Goal: Task Accomplishment & Management: Use online tool/utility

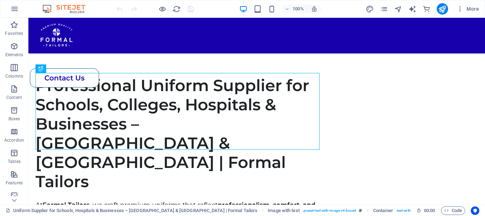
scroll to position [259, 0]
click at [391, 3] on div "100% More" at bounding box center [242, 8] width 485 height 17
click at [385, 8] on icon "pages" at bounding box center [384, 9] width 8 height 8
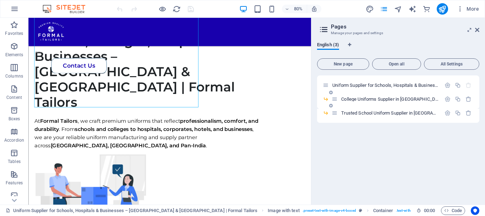
click at [332, 106] on icon at bounding box center [331, 105] width 4 height 4
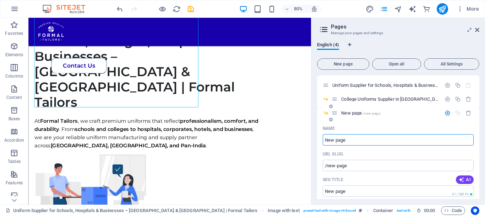
paste input "Hospital Uniforms Supplier in [GEOGRAPHIC_DATA] | Lab Coats & Medical Uniforms"
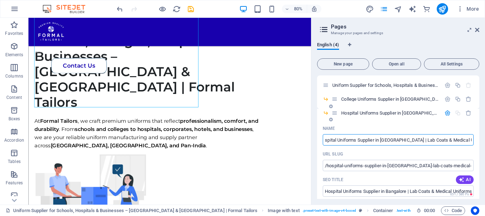
type input "Hospital Uniforms Supplier in [GEOGRAPHIC_DATA] | Lab Coats & Medical Uniforms"
type input "/hospital-uniforms-supplier-in-[GEOGRAPHIC_DATA]-lab-coats-medical-uniforms"
type input "Hospital Uniforms Supplier in [GEOGRAPHIC_DATA] | Lab Coats & Medical Uniforms"
drag, startPoint x: 412, startPoint y: 164, endPoint x: 474, endPoint y: 164, distance: 61.8
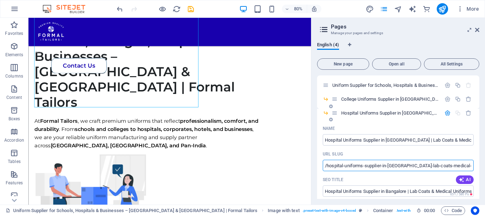
type input "/hospital-uniforms-supplier-in-[GEOGRAPHIC_DATA]-[GEOGRAPHIC_DATA]"
click at [383, 154] on div "URL SLUG" at bounding box center [398, 153] width 151 height 11
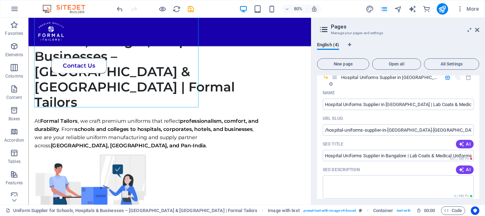
scroll to position [71, 0]
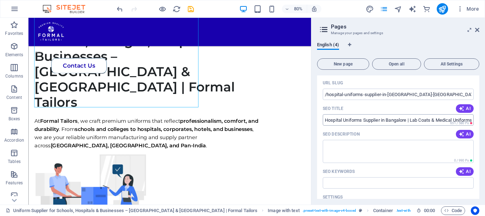
click at [382, 123] on input "SEO Title" at bounding box center [398, 119] width 151 height 11
click at [382, 122] on input "SEO Title" at bounding box center [398, 119] width 151 height 11
click at [382, 119] on input "SEO Title" at bounding box center [398, 119] width 151 height 11
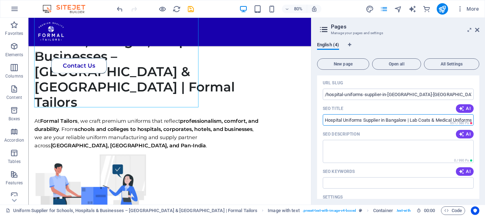
click at [382, 119] on input "SEO Title" at bounding box center [398, 119] width 151 height 11
click at [350, 120] on input "SEO Title" at bounding box center [398, 119] width 151 height 11
drag, startPoint x: 324, startPoint y: 120, endPoint x: 396, endPoint y: 112, distance: 72.9
click at [396, 118] on input "SEO Title" at bounding box center [398, 119] width 151 height 11
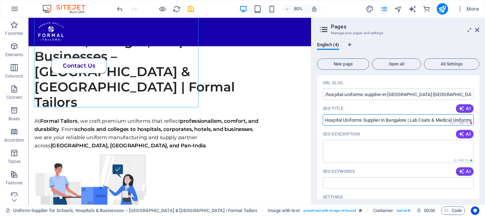
click at [391, 102] on div "Name Hospital Uniforms Supplier in [GEOGRAPHIC_DATA] | Lab Coats & Medical Unif…" at bounding box center [398, 176] width 162 height 248
click at [372, 119] on input "SEO Title" at bounding box center [398, 119] width 151 height 11
click at [369, 120] on input "SEO Title" at bounding box center [398, 119] width 151 height 11
click at [370, 155] on textarea "SEO Description" at bounding box center [398, 151] width 151 height 23
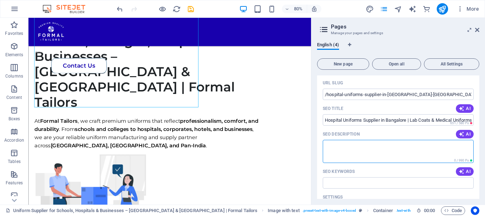
paste textarea ""Formal Tailors is a trusted hospital and lab uniform supplier in [GEOGRAPHIC_D…"
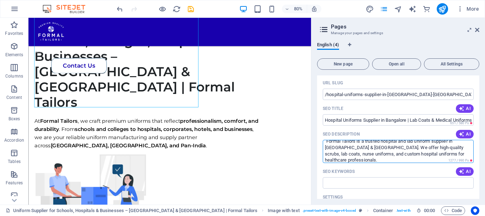
scroll to position [0, 0]
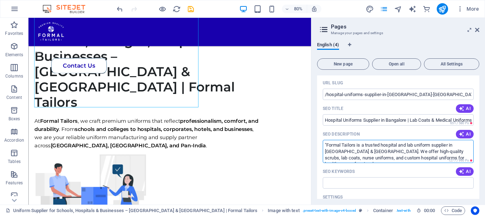
click at [327, 144] on textarea ""Formal Tailors is a trusted hospital and lab uniform supplier in [GEOGRAPHIC_D…" at bounding box center [398, 151] width 151 height 23
type textarea "Formal Tailors is a trusted hospital and lab uniform supplier in [GEOGRAPHIC_DA…"
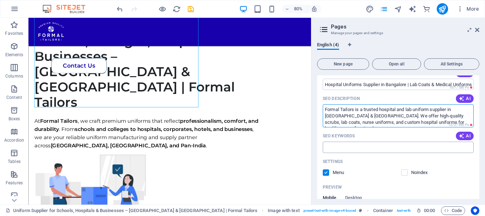
click at [349, 147] on input "SEO Keywords" at bounding box center [398, 146] width 151 height 11
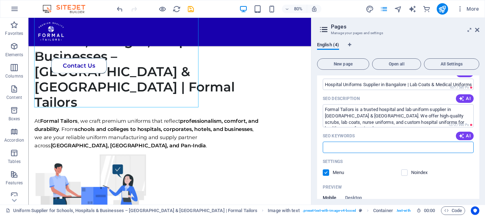
paste input "Hospital uniforms [GEOGRAPHIC_DATA], Lab uniforms supplier [GEOGRAPHIC_DATA], N…"
type input "Hospital uniforms [GEOGRAPHIC_DATA], Lab uniforms supplier [GEOGRAPHIC_DATA], N…"
click at [383, 131] on div "SEO Keywords AI" at bounding box center [398, 135] width 151 height 11
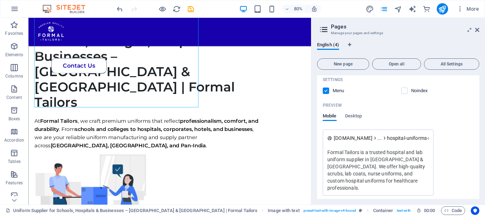
scroll to position [224, 0]
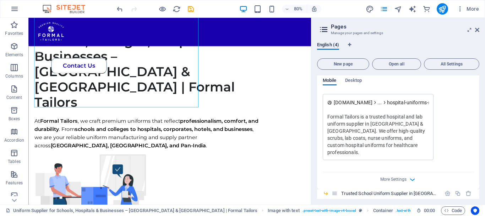
click at [417, 172] on div "More Settings" at bounding box center [398, 177] width 151 height 11
click at [403, 177] on span "More Settings" at bounding box center [394, 179] width 26 height 5
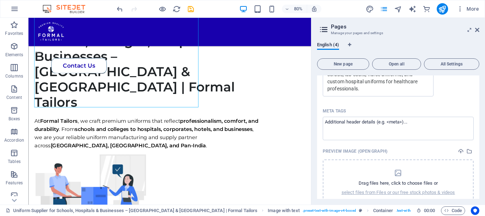
scroll to position [297, 0]
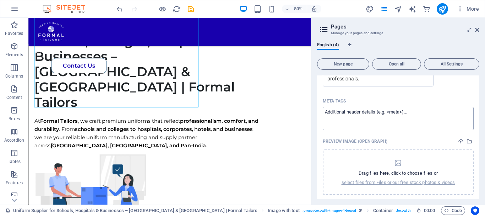
click at [378, 114] on textarea "Meta tags ​" at bounding box center [398, 118] width 151 height 23
paste textarea "<title>Hospital & Lab Uniform Supplier in [GEOGRAPHIC_DATA] & [GEOGRAPHIC_DATA]…"
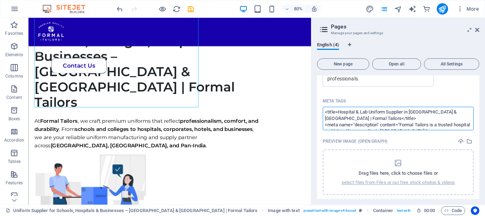
scroll to position [42, 0]
click at [380, 91] on body "[DOMAIN_NAME] Uniform Supplier for Schools, Hospitals & Businesses – [GEOGRAPHI…" at bounding box center [242, 108] width 485 height 216
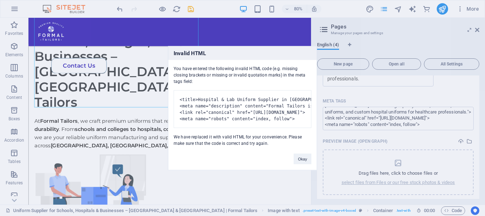
scroll to position [0, 0]
click at [301, 161] on div "Okay" at bounding box center [303, 155] width 28 height 18
click at [313, 159] on div "Okay" at bounding box center [303, 155] width 28 height 18
click at [308, 161] on button "Okay" at bounding box center [303, 158] width 18 height 11
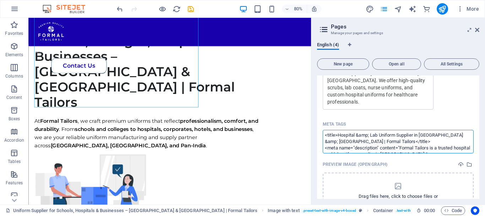
scroll to position [262, 0]
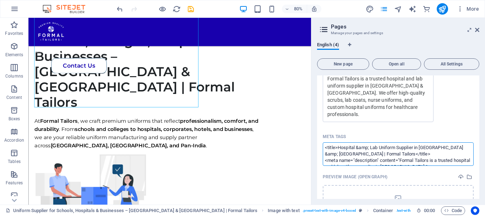
click at [363, 142] on textarea "<title>Hospital &amp; Lab Uniform Supplier in [GEOGRAPHIC_DATA] &amp; [GEOGRAPH…" at bounding box center [398, 153] width 151 height 23
drag, startPoint x: 397, startPoint y: 144, endPoint x: 321, endPoint y: 142, distance: 75.7
click at [321, 142] on div "Name Hospital Uniforms Supplier in [GEOGRAPHIC_DATA] | Lab Coats & Medical Unif…" at bounding box center [398, 57] width 162 height 393
click at [325, 147] on textarea "<meta name="description" content="Formal Tailors is a trusted hospital and lab …" at bounding box center [398, 153] width 151 height 23
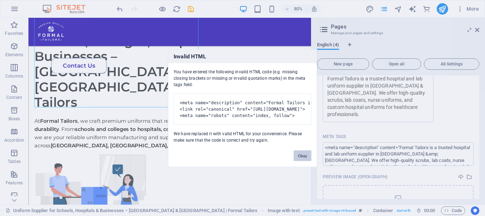
click at [368, 127] on body "[DOMAIN_NAME] Uniform Supplier for Schools, Hospitals & Businesses – [GEOGRAPHI…" at bounding box center [242, 108] width 485 height 216
drag, startPoint x: 310, startPoint y: 163, endPoint x: 330, endPoint y: 147, distance: 26.4
click at [309, 161] on button "Okay" at bounding box center [303, 155] width 18 height 11
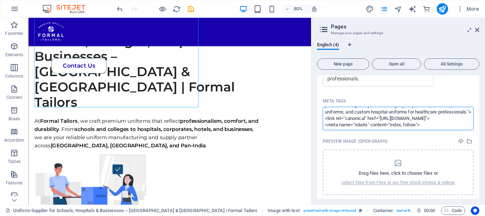
scroll to position [326, 0]
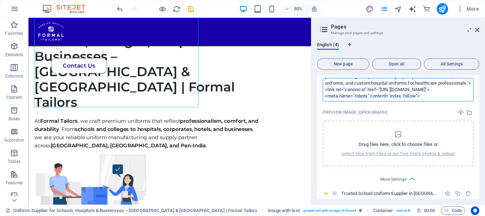
click at [415, 91] on textarea "<meta name="description" content="Formal Tailors is a trusted hospital and lab …" at bounding box center [398, 89] width 151 height 23
click at [374, 99] on body "[DOMAIN_NAME] Uniform Supplier for Schools, Hospitals & Businesses – [GEOGRAPHI…" at bounding box center [242, 108] width 485 height 216
type textarea "<meta name="description" content="Formal Tailors is a trusted hospital and lab …"
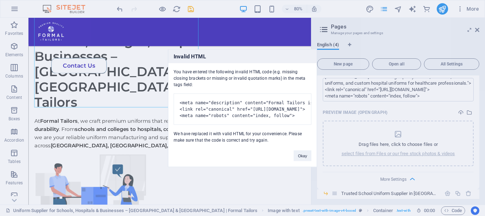
click at [306, 151] on div "Okay" at bounding box center [303, 152] width 28 height 18
click at [294, 155] on div "Okay" at bounding box center [303, 152] width 28 height 18
drag, startPoint x: 303, startPoint y: 160, endPoint x: 351, endPoint y: 168, distance: 49.0
click at [303, 160] on button "Okay" at bounding box center [303, 155] width 18 height 11
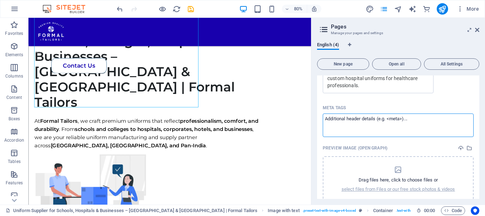
scroll to position [0, 0]
click at [399, 113] on textarea "Meta tags ​" at bounding box center [398, 124] width 151 height 23
click at [385, 94] on div "Name Hospital Uniforms Supplier in [GEOGRAPHIC_DATA] | Lab Coats & Medical Unif…" at bounding box center [398, 28] width 162 height 393
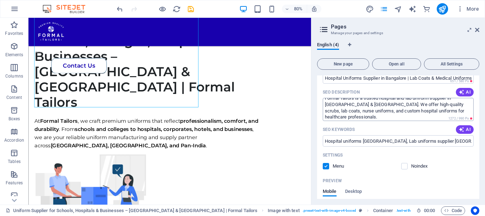
scroll to position [6, 0]
click at [480, 26] on aside "Pages Manage your pages and settings English (4) New page Open all All Settings…" at bounding box center [398, 111] width 174 height 187
click at [478, 28] on icon at bounding box center [477, 30] width 4 height 6
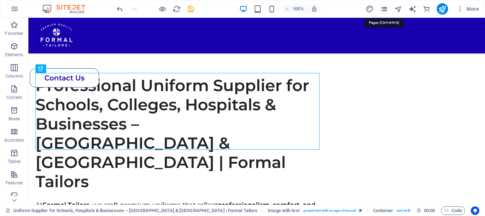
click at [386, 11] on icon "pages" at bounding box center [384, 9] width 8 height 8
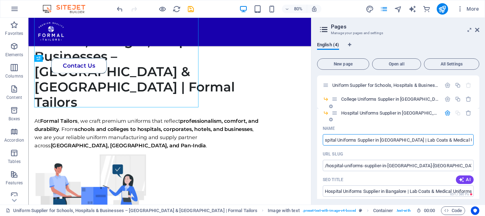
scroll to position [36, 0]
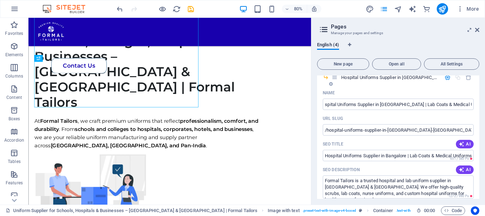
click at [412, 96] on div "Name" at bounding box center [398, 92] width 151 height 11
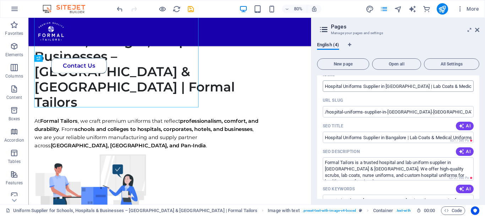
scroll to position [0, 0]
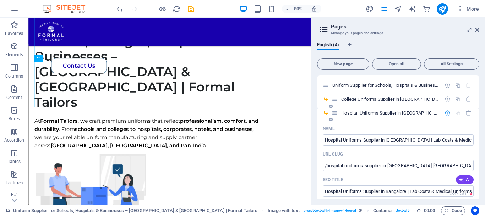
click at [356, 114] on span "Hospital Uniforms Supplier in [GEOGRAPHIC_DATA] | Lab Coats & Medical Uniforms …" at bounding box center [488, 112] width 294 height 5
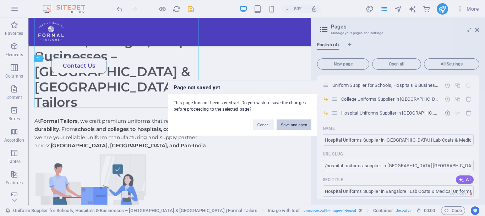
click at [295, 128] on button "Save and open" at bounding box center [294, 124] width 35 height 11
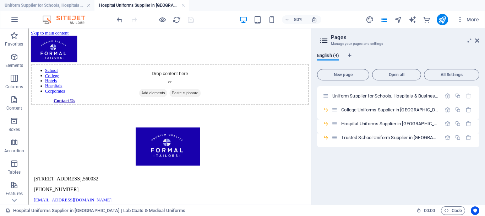
click at [480, 38] on aside "Pages Manage your pages and settings English (4) New page Open all All Settings…" at bounding box center [398, 116] width 174 height 176
click at [480, 40] on aside "Pages Manage your pages and settings English (4) New page Open all All Settings…" at bounding box center [398, 116] width 174 height 176
click at [478, 40] on icon at bounding box center [477, 41] width 4 height 6
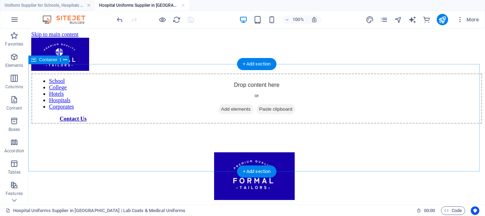
click at [237, 114] on span "Add elements" at bounding box center [236, 109] width 35 height 10
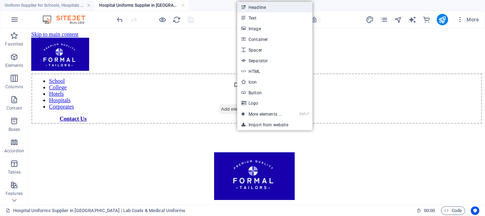
click at [259, 10] on link "Headline" at bounding box center [274, 7] width 75 height 11
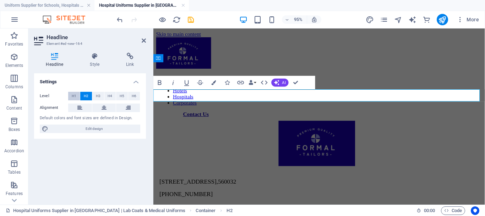
click at [76, 99] on span "H1" at bounding box center [74, 96] width 5 height 9
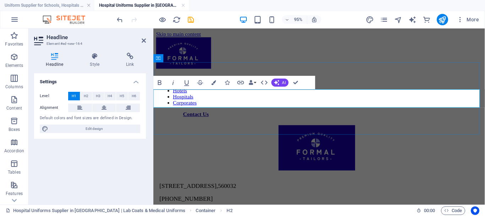
click at [242, 94] on h1 "New headline" at bounding box center [328, 87] width 344 height 13
click at [228, 94] on h1 "Hospital Uniforms Supplier in [GEOGRAPHIC_DATA]" at bounding box center [328, 87] width 344 height 13
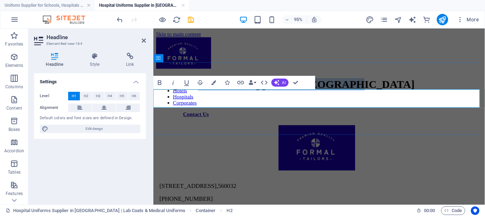
drag, startPoint x: 228, startPoint y: 101, endPoint x: 494, endPoint y: 95, distance: 265.9
click at [485, 94] on h1 "Hospital Uniforms Supplier in [GEOGRAPHIC_DATA]" at bounding box center [328, 87] width 344 height 13
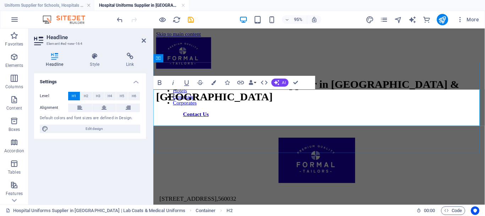
click at [240, 106] on h1 "Hospital & Lab Uniforms Supplier in [GEOGRAPHIC_DATA] & [GEOGRAPHIC_DATA]" at bounding box center [328, 94] width 344 height 26
click at [223, 107] on h1 "Hospital & Lab Uniforms Supplier in [GEOGRAPHIC_DATA] & [GEOGRAPHIC_DATA]" at bounding box center [328, 94] width 344 height 26
drag, startPoint x: 144, startPoint y: 39, endPoint x: 117, endPoint y: 14, distance: 37.7
click at [144, 39] on icon at bounding box center [144, 41] width 4 height 6
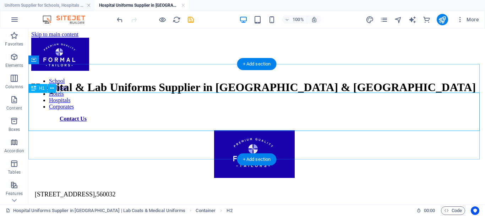
click at [268, 94] on div "Hospital & Lab Uniforms Supplier in [GEOGRAPHIC_DATA] & [GEOGRAPHIC_DATA]" at bounding box center [256, 87] width 451 height 13
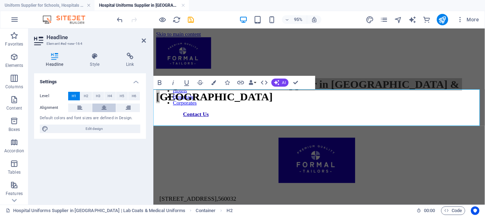
click at [101, 108] on button at bounding box center [104, 107] width 24 height 9
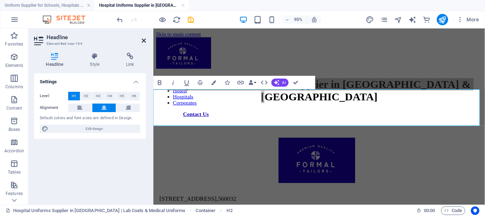
click at [145, 40] on icon at bounding box center [144, 41] width 4 height 6
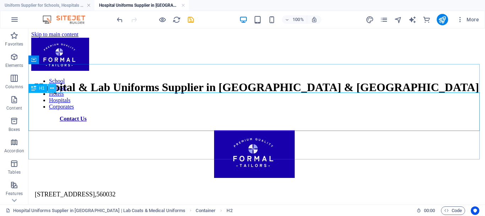
click at [53, 87] on icon at bounding box center [52, 88] width 4 height 7
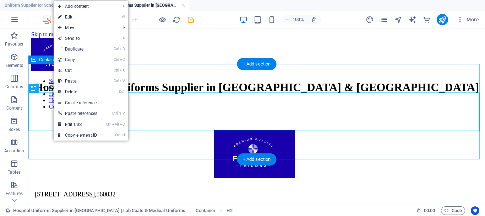
click at [43, 81] on div "Hospital & Lab Uniforms Supplier in [GEOGRAPHIC_DATA] & [GEOGRAPHIC_DATA]" at bounding box center [256, 87] width 451 height 13
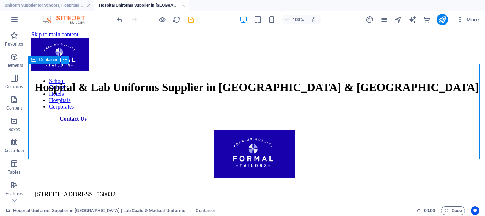
click at [68, 62] on button at bounding box center [65, 59] width 9 height 9
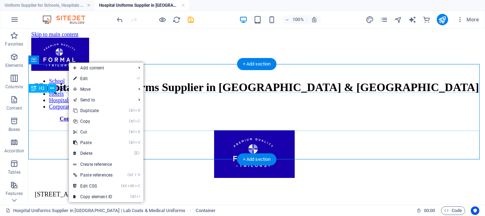
click at [55, 94] on div "Hospital & Lab Uniforms Supplier in [GEOGRAPHIC_DATA] & [GEOGRAPHIC_DATA]" at bounding box center [256, 87] width 451 height 13
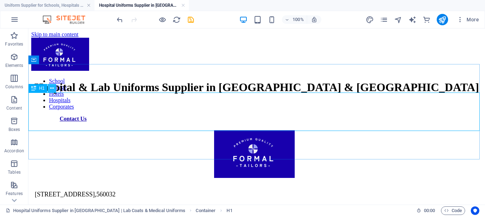
click at [54, 87] on icon at bounding box center [52, 88] width 4 height 7
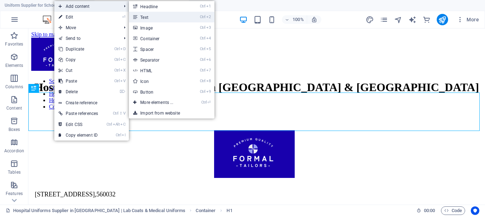
click at [162, 15] on link "Ctrl 2 Text" at bounding box center [158, 17] width 59 height 11
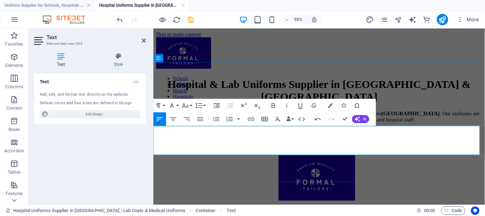
scroll to position [916, 1]
click at [142, 37] on h2 "Text" at bounding box center [96, 37] width 99 height 6
click at [145, 40] on icon at bounding box center [144, 41] width 4 height 6
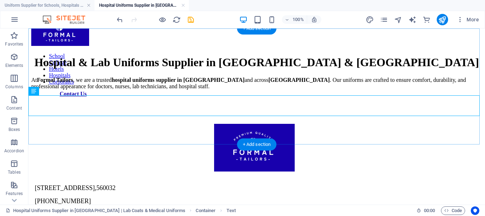
scroll to position [36, 0]
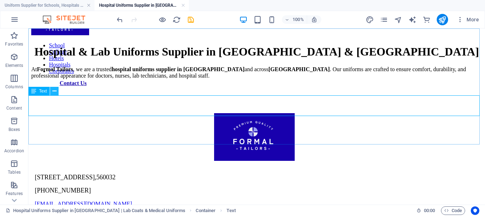
click at [53, 92] on icon at bounding box center [55, 90] width 4 height 7
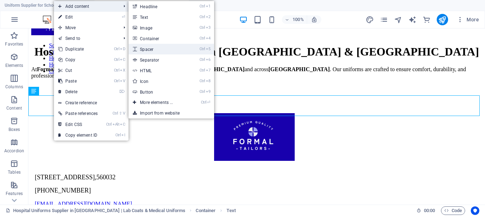
click at [165, 50] on link "Ctrl 5 Spacer" at bounding box center [158, 49] width 59 height 11
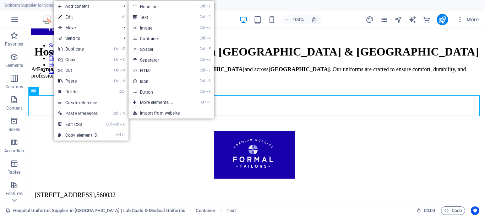
select select "px"
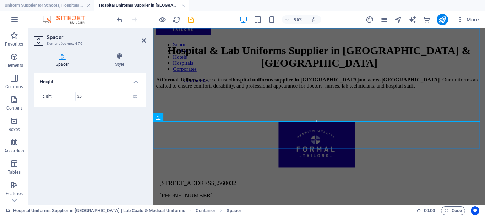
type input "25"
click at [254, 98] on div "Hospital & Lab Uniforms Supplier in [GEOGRAPHIC_DATA] & [GEOGRAPHIC_DATA] At Fo…" at bounding box center [328, 71] width 344 height 53
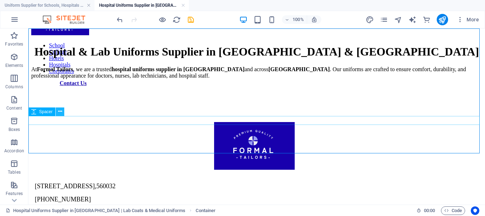
click at [61, 111] on icon at bounding box center [60, 111] width 4 height 7
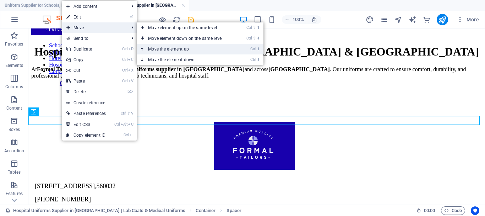
click at [172, 50] on link "Ctrl ⬆ Move the element up" at bounding box center [187, 49] width 100 height 11
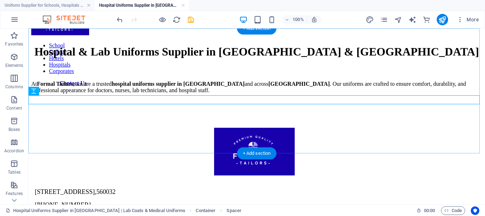
click at [274, 93] on div "Hospital & Lab Uniforms Supplier in [GEOGRAPHIC_DATA] & [GEOGRAPHIC_DATA] At Fo…" at bounding box center [256, 69] width 451 height 48
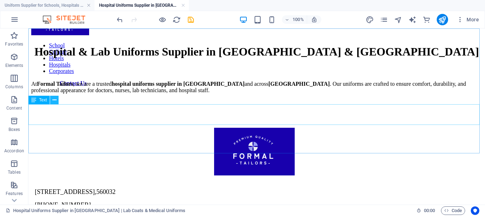
click at [55, 99] on icon at bounding box center [55, 99] width 4 height 7
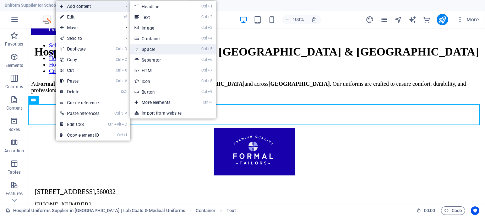
click at [159, 50] on link "Ctrl 5 Spacer" at bounding box center [159, 49] width 59 height 11
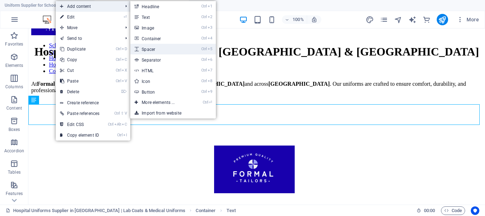
select select "px"
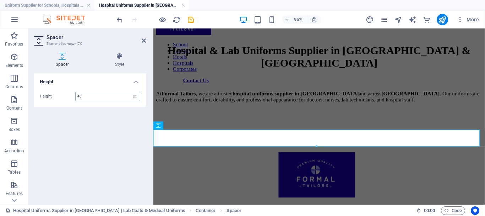
type input "40"
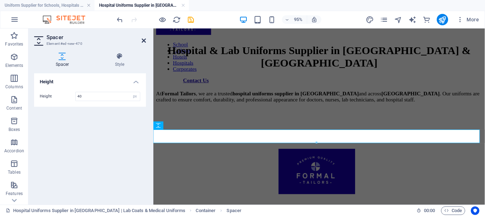
click at [144, 43] on link at bounding box center [144, 41] width 4 height 6
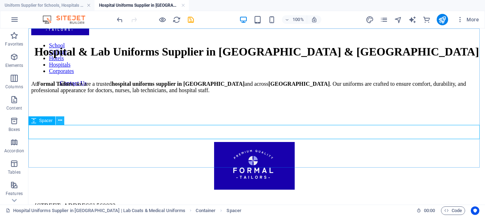
click at [63, 120] on button at bounding box center [60, 120] width 9 height 9
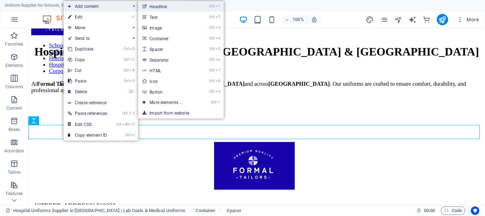
click at [154, 10] on link "Ctrl 1 Headline" at bounding box center [167, 6] width 59 height 11
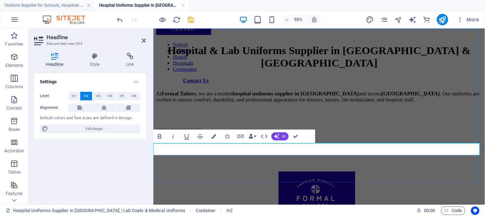
click at [198, 143] on h2 "New headline" at bounding box center [328, 139] width 344 height 10
click at [199, 143] on h2 "New headline" at bounding box center [328, 139] width 344 height 10
click at [145, 37] on h2 "Headline" at bounding box center [96, 37] width 99 height 6
click at [145, 40] on icon at bounding box center [144, 41] width 4 height 6
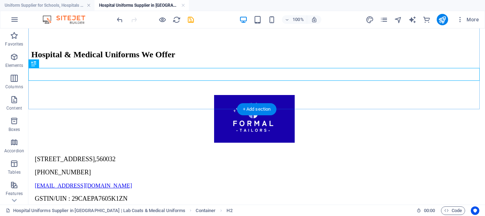
scroll to position [107, 0]
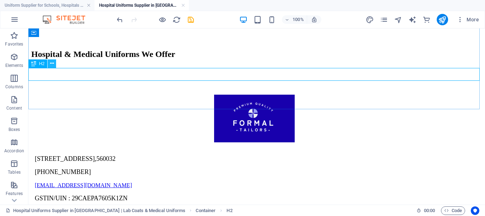
click at [53, 64] on icon at bounding box center [52, 63] width 4 height 7
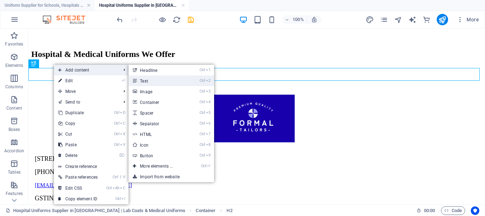
drag, startPoint x: 145, startPoint y: 82, endPoint x: 90, endPoint y: 77, distance: 54.9
click at [145, 82] on link "Ctrl 2 Text" at bounding box center [158, 80] width 59 height 11
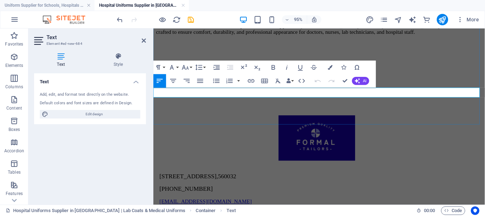
scroll to position [109, 0]
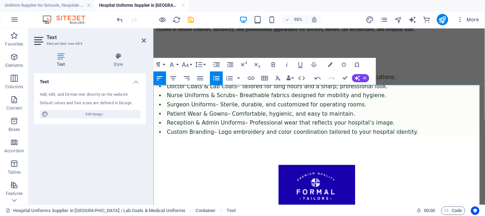
click at [166, 93] on li "Doctor Coats & Lab Coats – Tailored for long hours and a sharp, professional lo…" at bounding box center [333, 89] width 334 height 7
click at [172, 93] on li "Doctor Coats & Lab Coats – Tailored for long hours and a sharp, professional lo…" at bounding box center [333, 89] width 334 height 7
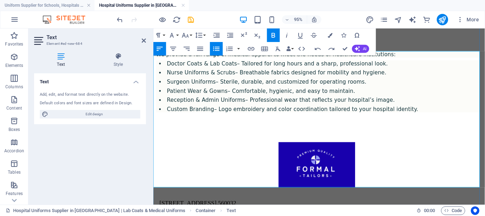
scroll to position [145, 0]
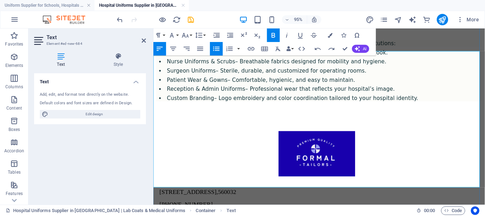
drag, startPoint x: 407, startPoint y: 188, endPoint x: 163, endPoint y: 71, distance: 270.8
click at [163, 71] on ul "Doctor Coats & Lab Coats – Tailored for long hours and a sharp, professional lo…" at bounding box center [328, 77] width 344 height 55
click at [215, 51] on icon "button" at bounding box center [216, 49] width 8 height 8
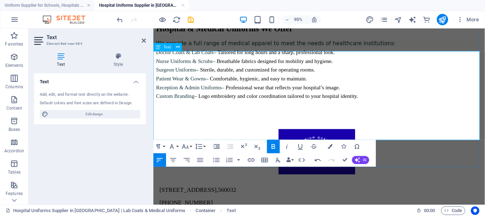
click at [276, 75] on p "Surgeon Uniforms – Sterile, durable, and customized for operating rooms." at bounding box center [328, 72] width 344 height 6
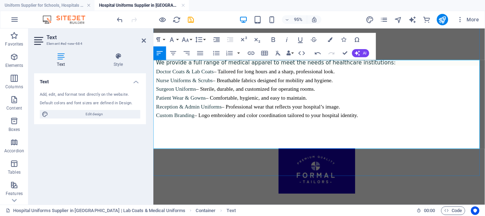
scroll to position [109, 0]
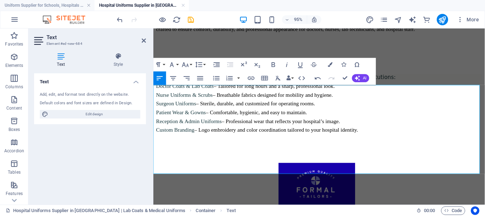
drag, startPoint x: 457, startPoint y: 176, endPoint x: 133, endPoint y: 88, distance: 336.0
click at [154, 88] on html "Skip to main content School College Hotels Hospitals Corporates Contact Us Hosp…" at bounding box center [328, 121] width 349 height 405
click at [182, 65] on icon "button" at bounding box center [186, 65] width 8 height 8
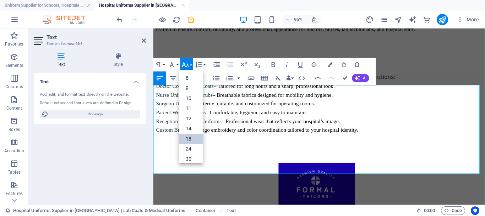
click at [197, 136] on link "18" at bounding box center [191, 139] width 24 height 10
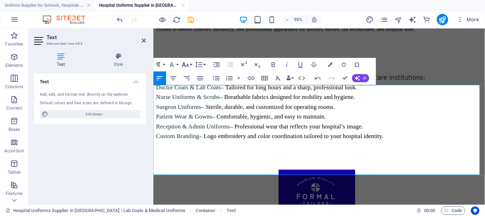
click at [186, 66] on icon "button" at bounding box center [186, 65] width 8 height 8
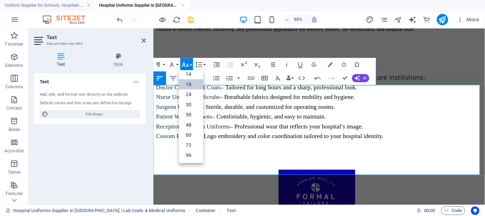
scroll to position [57, 0]
click at [189, 76] on link "14" at bounding box center [191, 74] width 24 height 10
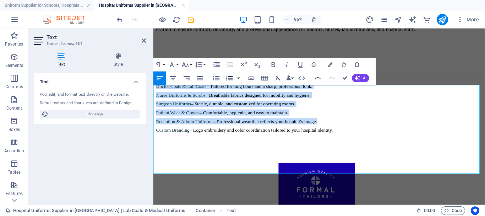
drag, startPoint x: 231, startPoint y: 85, endPoint x: 82, endPoint y: 60, distance: 151.3
click at [231, 85] on button "Ordered List" at bounding box center [230, 78] width 13 height 14
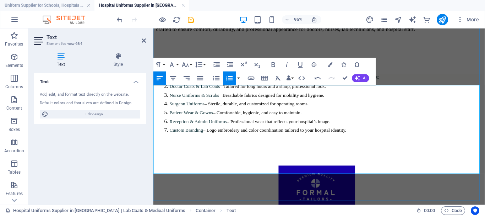
click at [275, 111] on span "Surgeon Uniforms – Sterile, durable, and customized for operating rooms." at bounding box center [244, 107] width 146 height 5
click at [233, 79] on icon "button" at bounding box center [230, 78] width 8 height 8
drag, startPoint x: 406, startPoint y: 173, endPoint x: 306, endPoint y: 115, distance: 114.9
click at [154, 89] on html "Skip to main content School College Hotels Hospitals Corporates Contact Us Hosp…" at bounding box center [328, 123] width 349 height 408
click at [226, 80] on icon "button" at bounding box center [230, 78] width 8 height 8
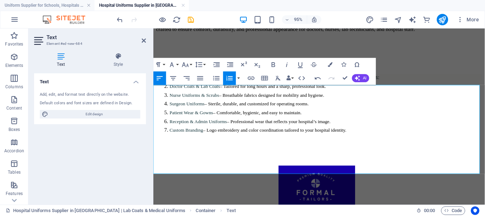
click at [227, 75] on icon "button" at bounding box center [230, 78] width 8 height 8
click at [309, 111] on li "Surgeon Uniforms – Sterile, durable, and customized for operating rooms." at bounding box center [335, 107] width 329 height 6
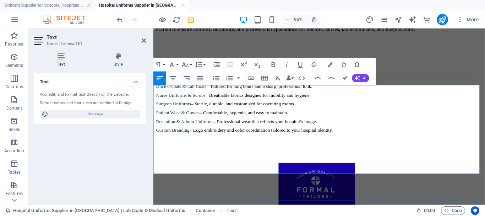
click at [339, 111] on p "Surgeon Uniforms – Sterile, durable, and customized for operating rooms." at bounding box center [328, 107] width 344 height 6
click at [293, 101] on span "Nurse Uniforms & Scrubs – Breathable fabrics designed for mobility and hygiene." at bounding box center [237, 98] width 163 height 5
drag, startPoint x: 385, startPoint y: 172, endPoint x: 134, endPoint y: 110, distance: 258.5
click at [154, 110] on html "Skip to main content School College Hotels Hospitals Corporates Contact Us Hosp…" at bounding box center [328, 121] width 349 height 405
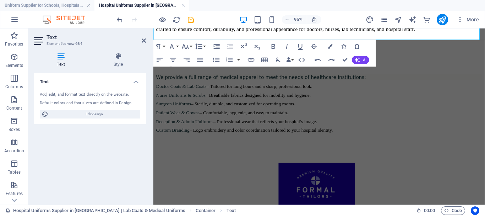
scroll to position [250, 0]
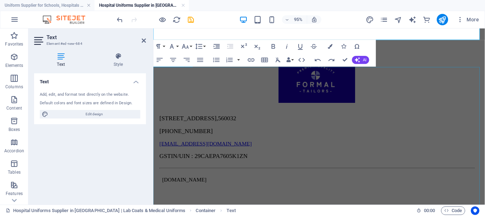
click at [276, 101] on div "[STREET_ADDRESS] [PHONE_NUMBER] [EMAIL_ADDRESS][DOMAIN_NAME] GSTIN/UIN : 29CAEP…" at bounding box center [326, 112] width 332 height 107
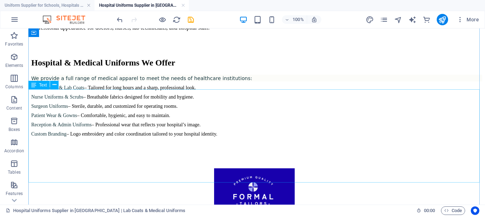
scroll to position [134, 0]
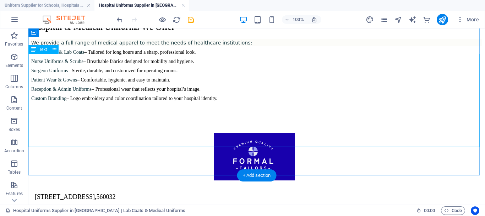
click at [269, 101] on div "We provide a full range of medical apparel to meet the needs of healthcare inst…" at bounding box center [256, 70] width 451 height 62
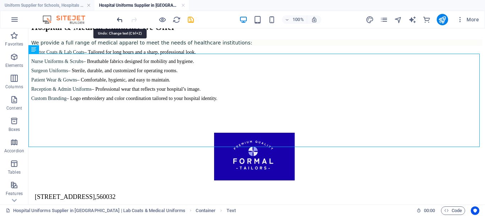
click at [121, 21] on icon "undo" at bounding box center [120, 20] width 8 height 8
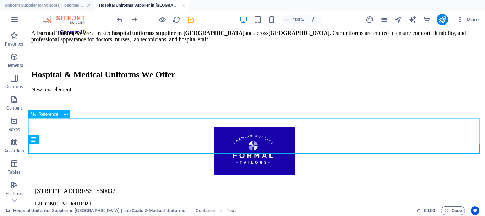
scroll to position [27, 0]
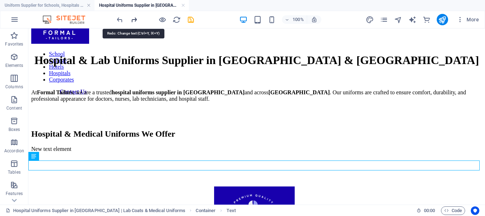
click at [136, 21] on icon "redo" at bounding box center [134, 20] width 8 height 8
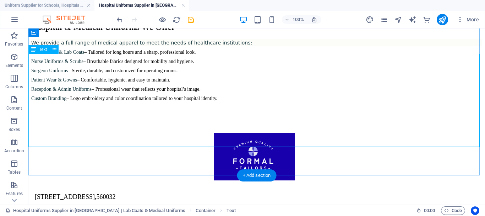
click at [252, 101] on div "We provide a full range of medical apparel to meet the needs of healthcare inst…" at bounding box center [256, 70] width 451 height 62
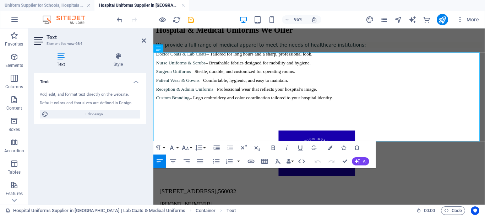
drag, startPoint x: 390, startPoint y: 137, endPoint x: 130, endPoint y: 55, distance: 272.8
click at [154, 55] on html "Skip to main content School College Hotels Hospitals Corporates Contact Us Hosp…" at bounding box center [328, 87] width 349 height 405
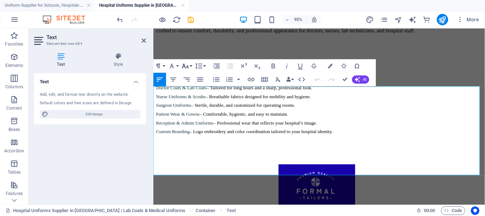
click at [184, 69] on icon "button" at bounding box center [186, 66] width 8 height 8
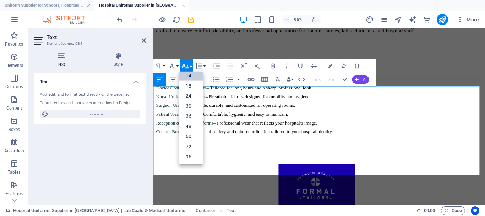
scroll to position [57, 0]
click at [194, 96] on link "24" at bounding box center [191, 96] width 24 height 10
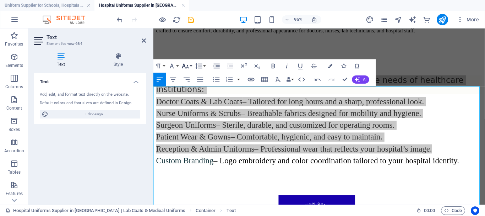
click at [188, 69] on icon "button" at bounding box center [186, 66] width 8 height 8
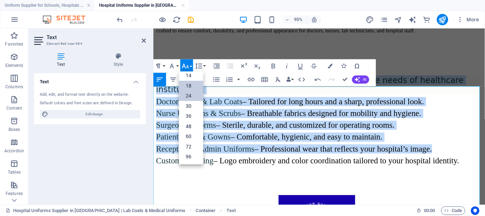
click at [193, 86] on link "18" at bounding box center [191, 86] width 24 height 10
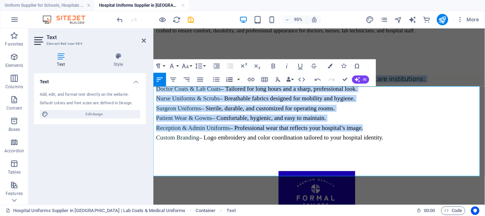
click at [234, 80] on button "Ordered List" at bounding box center [230, 80] width 13 height 14
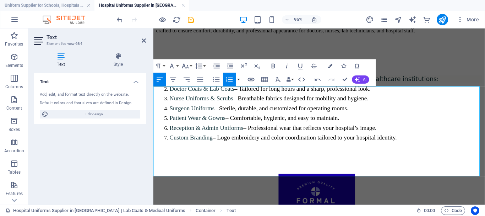
click at [234, 80] on button "Ordered List" at bounding box center [230, 80] width 13 height 14
click at [230, 78] on icon "button" at bounding box center [230, 79] width 6 height 5
click at [238, 80] on button "button" at bounding box center [238, 80] width 5 height 14
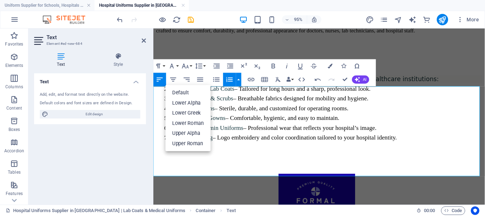
click at [229, 80] on icon "button" at bounding box center [230, 79] width 8 height 8
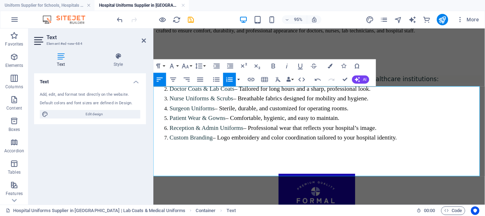
click at [238, 79] on button "button" at bounding box center [238, 80] width 5 height 14
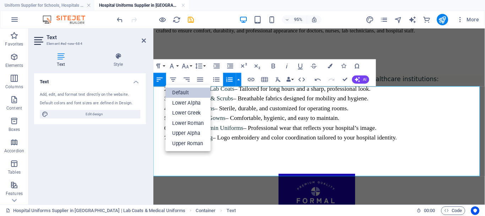
click at [207, 93] on link "Default" at bounding box center [188, 93] width 45 height 10
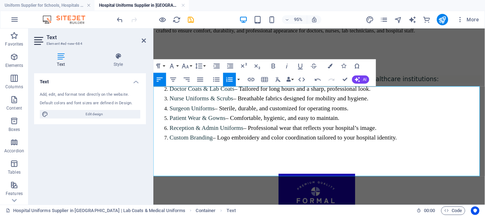
click at [233, 78] on icon "button" at bounding box center [230, 79] width 8 height 8
click at [388, 136] on span "Reception & Admin Uniforms – Professional wear that reflects your hospital’s im…" at bounding box center [280, 132] width 218 height 7
click at [123, 21] on icon "undo" at bounding box center [120, 20] width 8 height 8
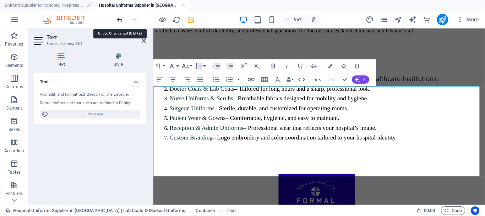
click at [123, 21] on icon "undo" at bounding box center [120, 20] width 8 height 8
click at [119, 22] on icon "undo" at bounding box center [120, 20] width 8 height 8
click at [119, 21] on icon "undo" at bounding box center [120, 20] width 8 height 8
click at [144, 44] on header "Text Element #ed-new-684" at bounding box center [90, 37] width 112 height 18
click at [144, 41] on icon at bounding box center [144, 41] width 4 height 6
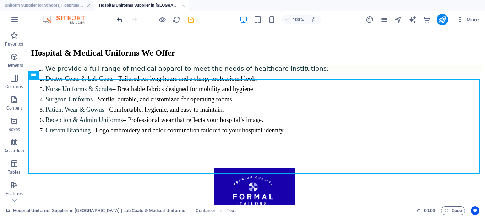
click at [122, 19] on icon "undo" at bounding box center [120, 20] width 8 height 8
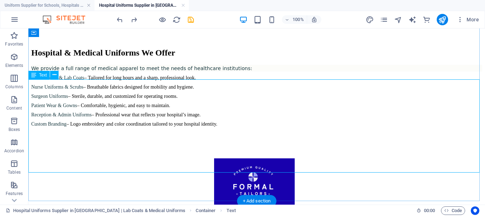
click at [215, 127] on div "We provide a full range of medical apparel to meet the needs of healthcare inst…" at bounding box center [256, 96] width 451 height 62
click at [257, 127] on div "We provide a full range of medical apparel to meet the needs of healthcare inst…" at bounding box center [256, 96] width 451 height 62
click at [256, 127] on div "We provide a full range of medical apparel to meet the needs of healthcare inst…" at bounding box center [256, 96] width 451 height 62
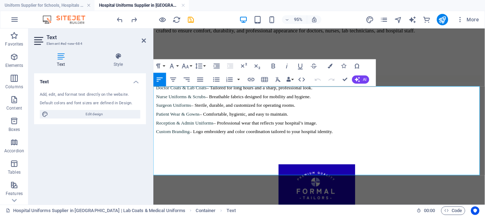
drag, startPoint x: 390, startPoint y: 176, endPoint x: 142, endPoint y: 97, distance: 260.0
click at [154, 97] on html "Skip to main content School College Hotels Hospitals Corporates Contact Us Hosp…" at bounding box center [328, 122] width 349 height 405
click at [189, 66] on icon "button" at bounding box center [186, 66] width 8 height 8
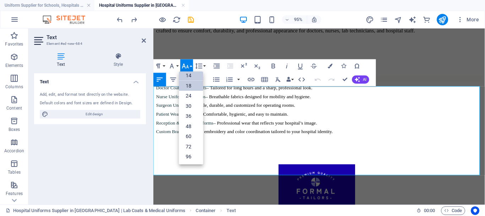
click at [189, 85] on link "18" at bounding box center [191, 86] width 24 height 10
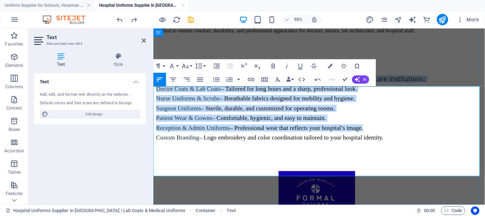
click at [240, 106] on span "Nurse Uniforms & Scrubs – Breathable fabrics designed for mobility and hygiene." at bounding box center [260, 101] width 209 height 7
drag, startPoint x: 408, startPoint y: 174, endPoint x: 146, endPoint y: 111, distance: 269.2
click at [154, 111] on html "Skip to main content School College Hotels Hospitals Corporates Contact Us Hosp…" at bounding box center [328, 126] width 349 height 413
click at [229, 79] on icon "button" at bounding box center [230, 79] width 6 height 5
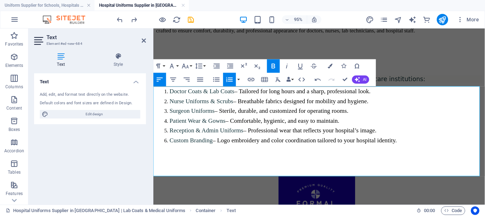
click at [147, 41] on aside "Text Element #ed-new-684 Text Style Text Add, edit, and format text directly on…" at bounding box center [90, 116] width 125 height 176
click at [144, 38] on icon at bounding box center [144, 41] width 4 height 6
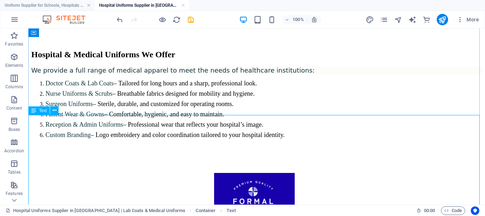
scroll to position [72, 0]
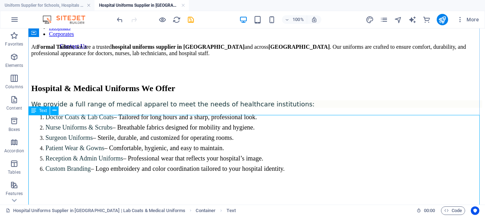
click at [71, 119] on div "We provide a full range of medical apparel to meet the needs of healthcare inst…" at bounding box center [256, 136] width 451 height 72
click at [72, 120] on div "We provide a full range of medical apparel to meet the needs of healthcare inst…" at bounding box center [256, 136] width 451 height 72
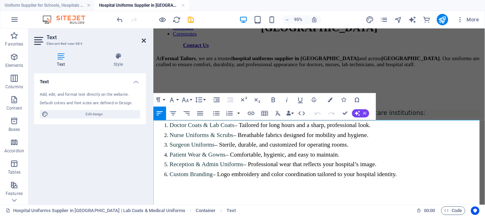
click at [143, 40] on icon at bounding box center [144, 41] width 4 height 6
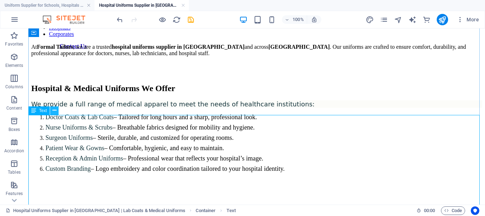
click at [54, 111] on icon at bounding box center [55, 110] width 4 height 7
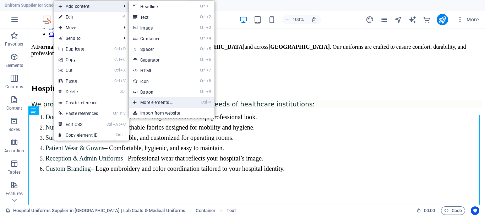
drag, startPoint x: 163, startPoint y: 106, endPoint x: 12, endPoint y: 77, distance: 153.7
click at [163, 106] on link "Ctrl ⏎ More elements ..." at bounding box center [158, 102] width 59 height 11
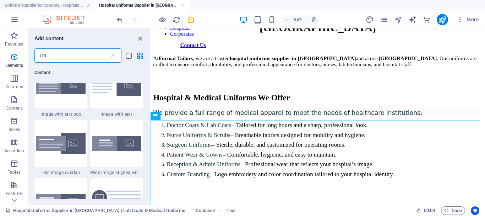
scroll to position [0, 0]
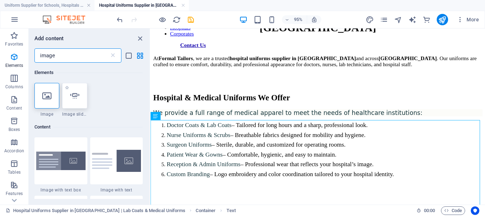
type input "image"
click at [79, 98] on icon at bounding box center [74, 95] width 9 height 9
select select "ms"
select select "s"
select select "progressive"
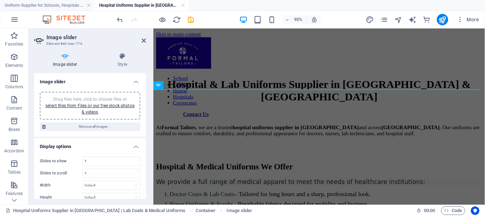
click at [141, 39] on h2 "Image slider" at bounding box center [96, 37] width 99 height 6
click at [144, 42] on icon at bounding box center [144, 41] width 4 height 6
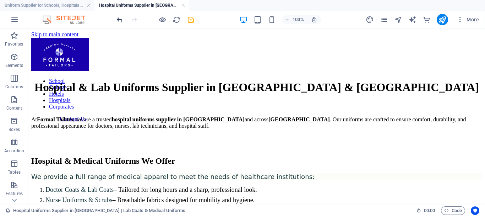
click at [119, 23] on icon "undo" at bounding box center [120, 20] width 8 height 8
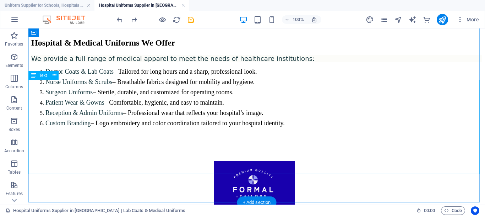
scroll to position [107, 0]
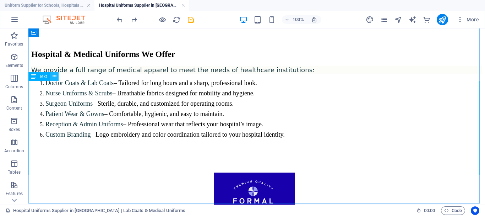
click at [55, 76] on icon at bounding box center [55, 75] width 4 height 7
click at [17, 65] on p "Elements" at bounding box center [14, 66] width 18 height 6
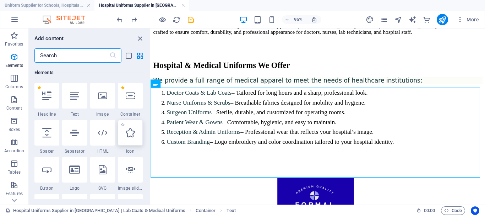
scroll to position [0, 0]
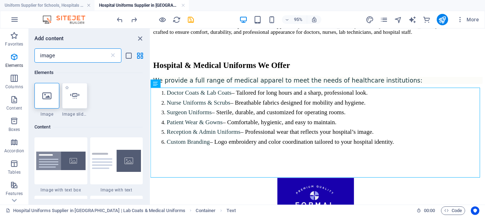
type input "image"
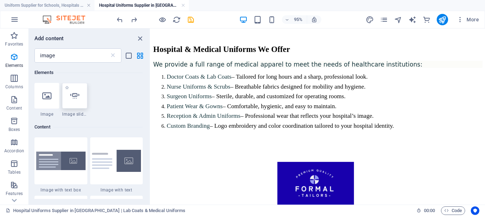
scroll to position [131, 0]
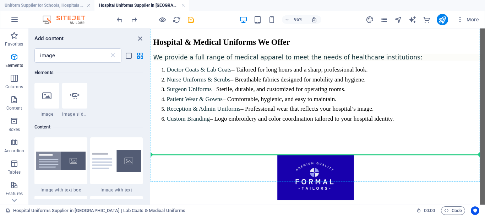
select select "ms"
select select "s"
select select "progressive"
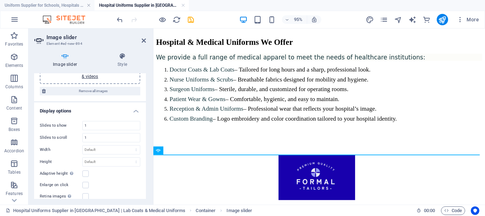
scroll to position [0, 0]
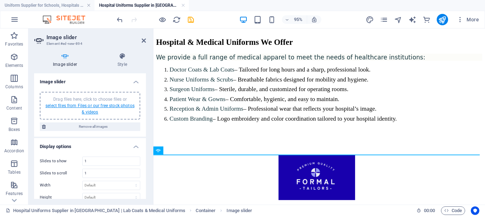
click at [85, 103] on link "select files from Files or our free stock photos & videos" at bounding box center [89, 108] width 89 height 11
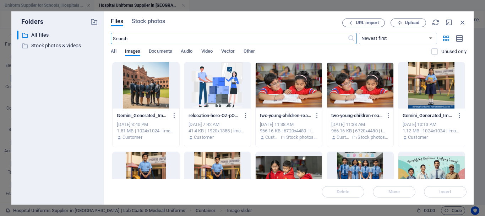
scroll to position [76, 0]
click at [403, 23] on span "Upload" at bounding box center [408, 23] width 29 height 5
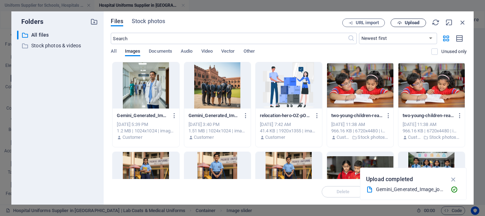
click at [415, 23] on span "Upload" at bounding box center [412, 23] width 15 height 4
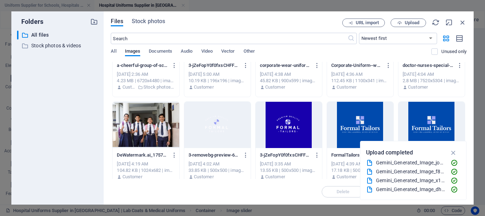
scroll to position [416, 0]
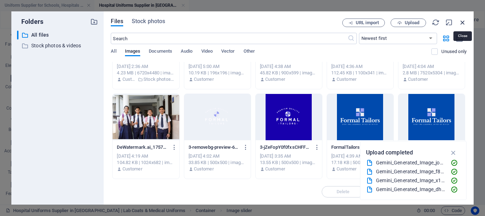
click at [464, 21] on icon "button" at bounding box center [463, 22] width 8 height 8
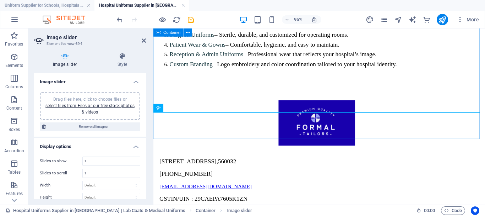
scroll to position [176, 0]
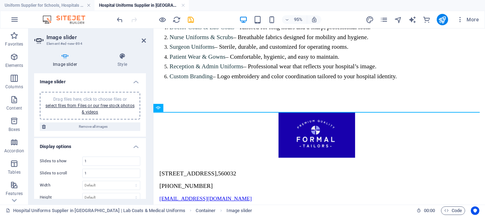
click at [53, 114] on div "Drag files here, click to choose files or select files from Files or our free s…" at bounding box center [90, 105] width 92 height 19
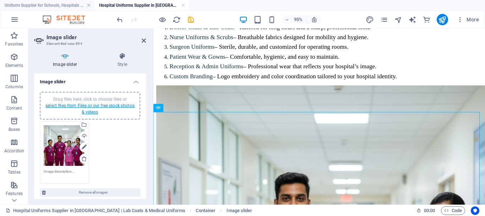
click at [92, 112] on link "select files from Files or our free stock photos & videos" at bounding box center [89, 108] width 89 height 11
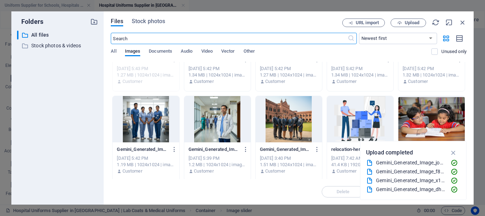
scroll to position [71, 0]
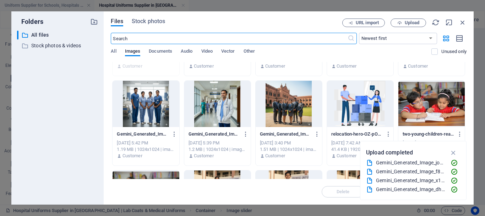
click at [228, 94] on div at bounding box center [217, 104] width 66 height 46
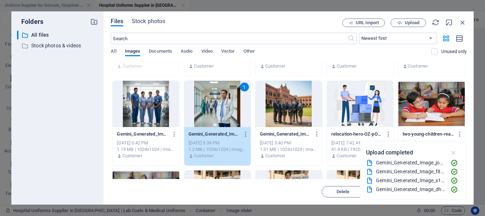
click at [453, 153] on icon "button" at bounding box center [454, 153] width 8 height 8
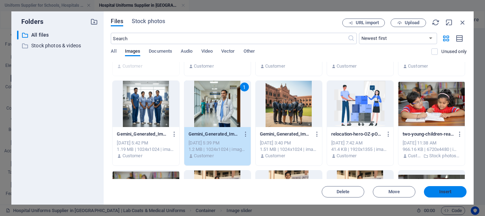
click at [449, 194] on span "Insert" at bounding box center [446, 191] width 12 height 4
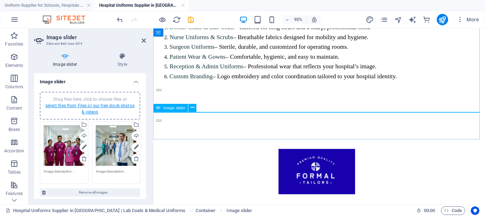
click at [97, 111] on link "select files from Files or our free stock photos & videos" at bounding box center [89, 108] width 89 height 11
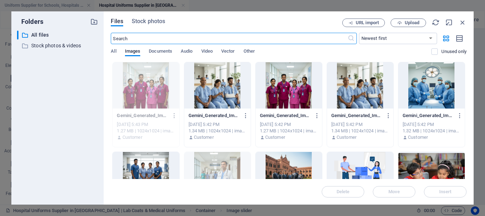
scroll to position [77, 0]
click at [425, 97] on div at bounding box center [432, 85] width 66 height 46
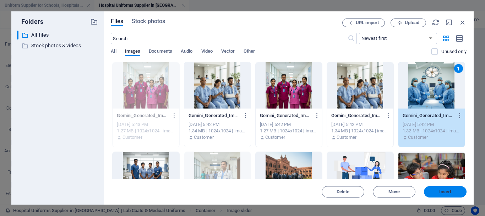
click at [442, 192] on span "Insert" at bounding box center [446, 191] width 12 height 4
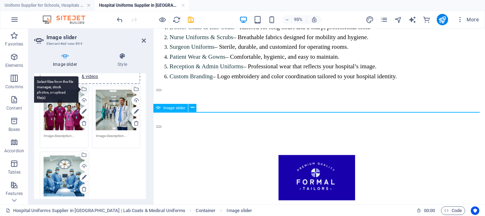
scroll to position [0, 0]
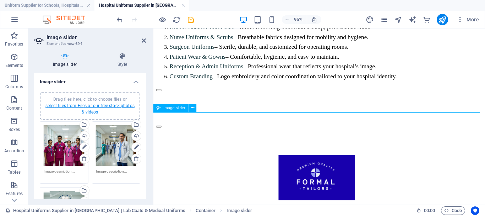
click at [87, 106] on link "select files from Files or our free stock photos & videos" at bounding box center [89, 108] width 89 height 11
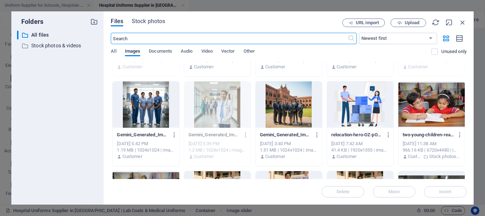
scroll to position [71, 0]
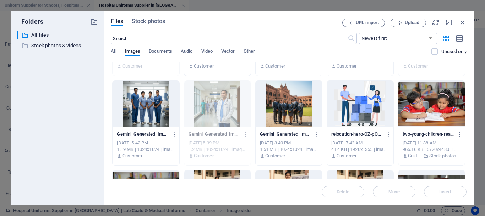
click at [145, 108] on div at bounding box center [146, 104] width 66 height 46
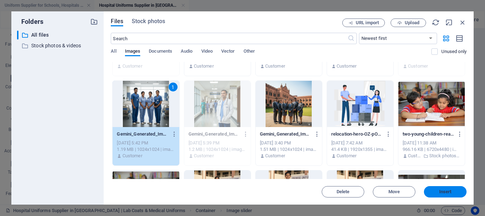
click at [447, 192] on span "Insert" at bounding box center [446, 191] width 12 height 4
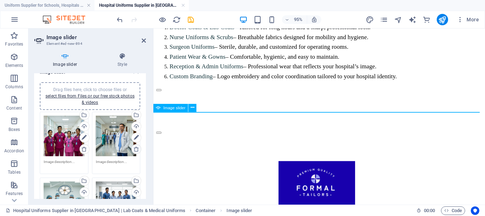
scroll to position [0, 0]
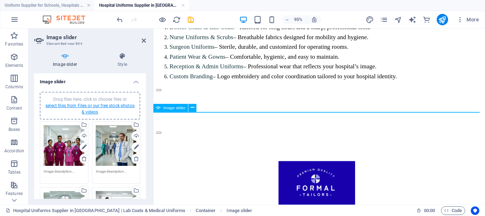
click at [80, 107] on link "select files from Files or our free stock photos & videos" at bounding box center [89, 108] width 89 height 11
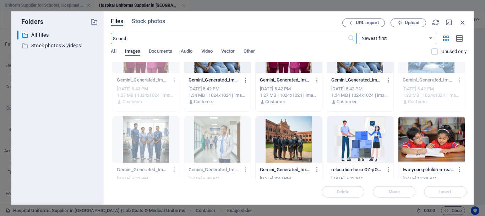
scroll to position [176, 0]
click at [402, 22] on span "Upload" at bounding box center [408, 23] width 29 height 5
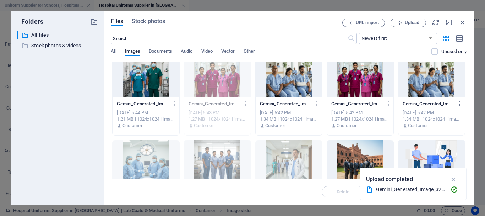
scroll to position [0, 0]
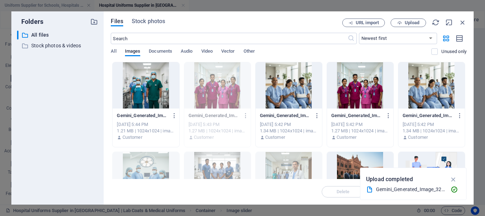
click at [140, 93] on div at bounding box center [146, 85] width 66 height 46
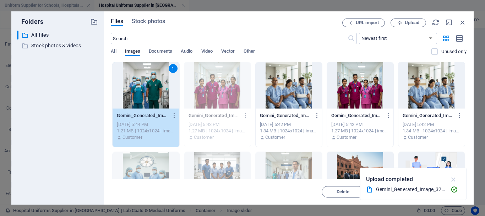
click at [455, 177] on icon "button" at bounding box center [454, 179] width 8 height 8
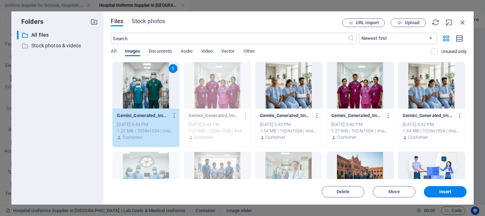
click at [448, 198] on div "Files Stock photos URL import Upload ​ Newest first Oldest first Name (A-Z) Nam…" at bounding box center [289, 107] width 370 height 193
click at [446, 193] on span "Insert" at bounding box center [446, 191] width 12 height 4
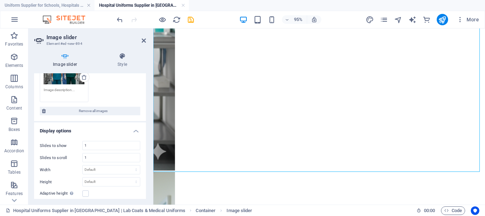
scroll to position [249, 0]
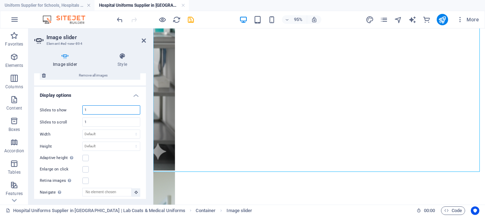
click at [102, 111] on input "1" at bounding box center [111, 110] width 57 height 9
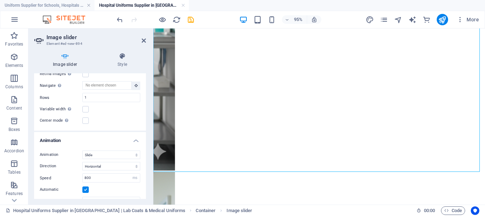
scroll to position [424, 0]
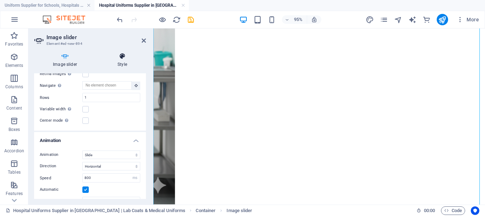
click at [115, 64] on h4 "Style" at bounding box center [122, 60] width 47 height 15
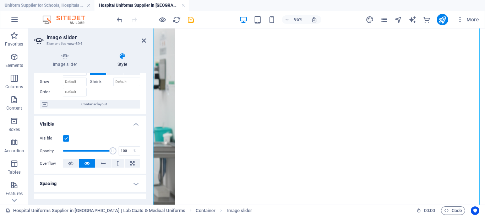
scroll to position [71, 0]
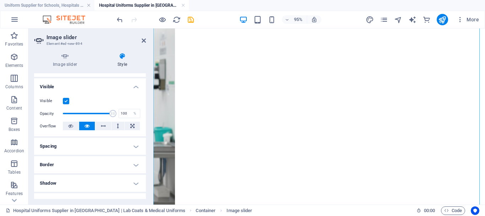
click at [66, 52] on div "Image slider Style Image slider Drag files here, click to choose files or selec…" at bounding box center [89, 125] width 123 height 157
click at [66, 60] on h4 "Image slider" at bounding box center [66, 60] width 65 height 15
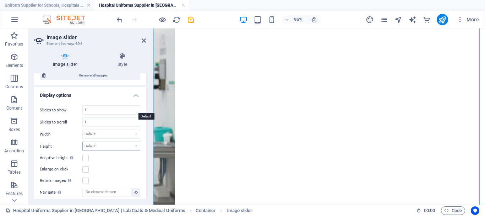
scroll to position [213, 0]
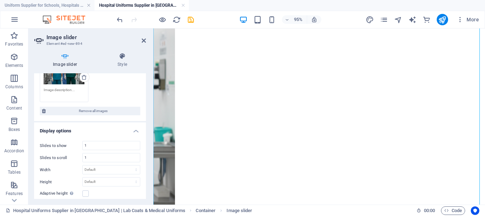
click at [93, 138] on div "Slides to show 1 Slides to scroll 1 Width Default px % rem em vw vh Height Defa…" at bounding box center [90, 204] width 112 height 138
click at [93, 144] on input "1" at bounding box center [111, 145] width 57 height 9
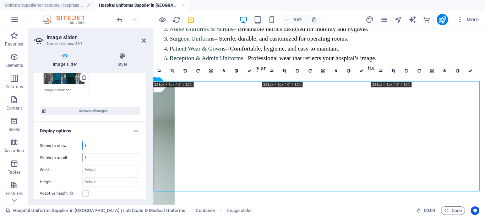
scroll to position [229, 0]
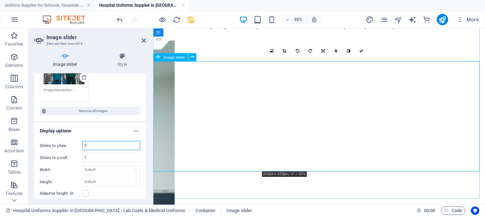
type input "3"
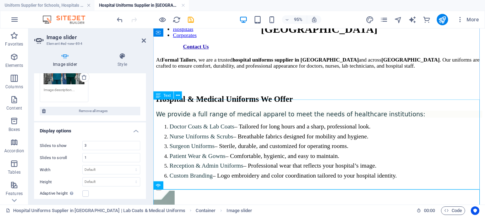
scroll to position [142, 0]
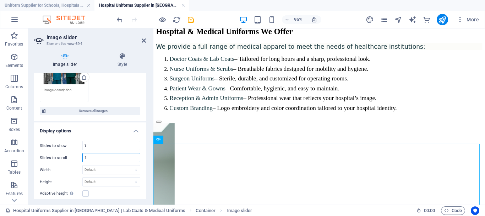
click at [93, 159] on input "1" at bounding box center [111, 157] width 57 height 9
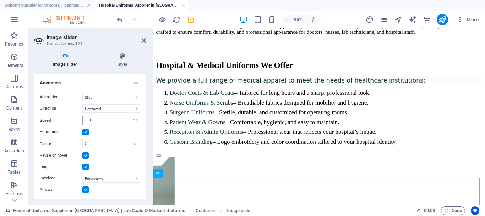
scroll to position [423, 0]
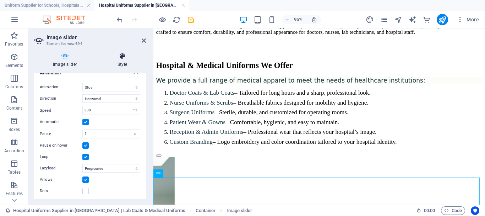
click at [128, 54] on icon at bounding box center [122, 56] width 47 height 7
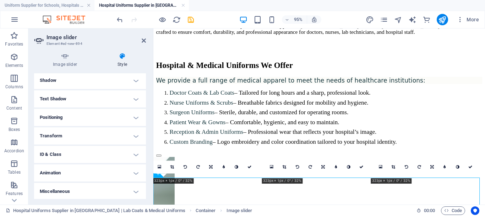
scroll to position [175, 0]
click at [72, 65] on h4 "Image slider" at bounding box center [66, 60] width 65 height 15
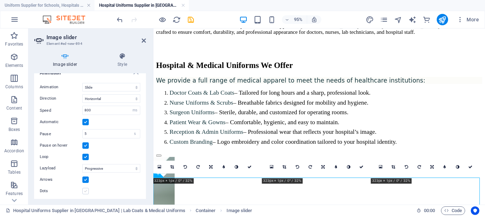
drag, startPoint x: 88, startPoint y: 187, endPoint x: 111, endPoint y: 143, distance: 49.3
click at [88, 188] on label at bounding box center [85, 191] width 6 height 6
click at [0, 0] on input "Dots" at bounding box center [0, 0] width 0 height 0
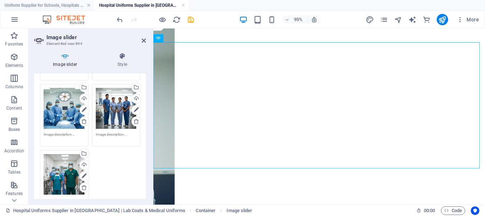
scroll to position [32, 0]
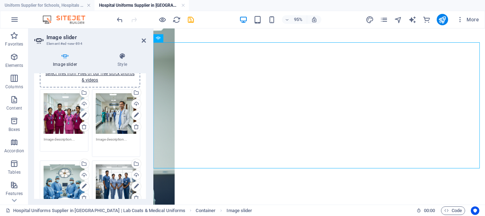
click at [108, 137] on textarea at bounding box center [116, 144] width 41 height 16
paste textarea "[DEMOGRAPHIC_DATA] [DEMOGRAPHIC_DATA] doctor in white lab coat and blue scrubs …"
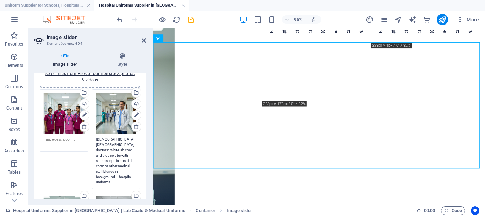
type textarea "[DEMOGRAPHIC_DATA] [DEMOGRAPHIC_DATA] doctor in white lab coat and blue scrubs …"
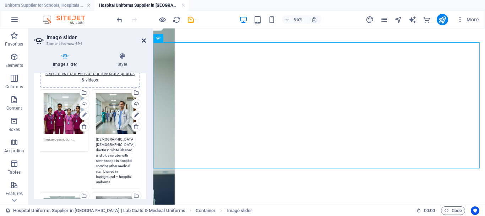
click at [144, 41] on icon at bounding box center [144, 41] width 4 height 6
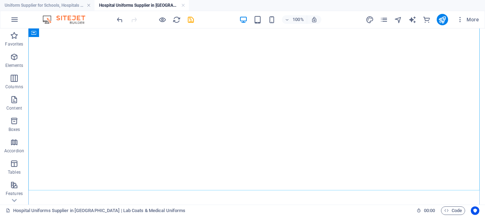
scroll to position [274, 0]
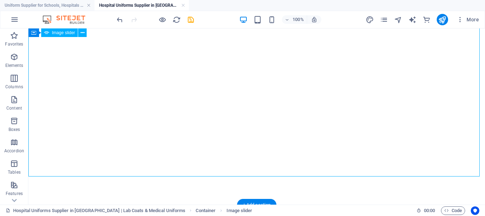
select select "ms"
select select "s"
select select "progressive"
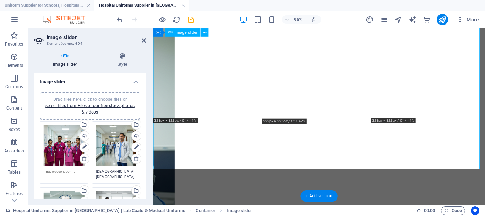
scroll to position [266, 0]
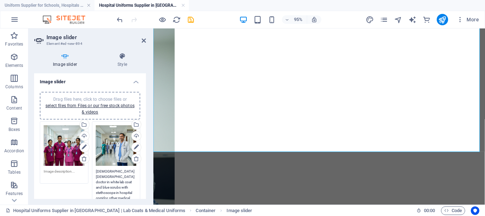
click at [116, 173] on textarea "[DEMOGRAPHIC_DATA] [DEMOGRAPHIC_DATA] doctor in white lab coat and blue scrubs …" at bounding box center [116, 192] width 41 height 48
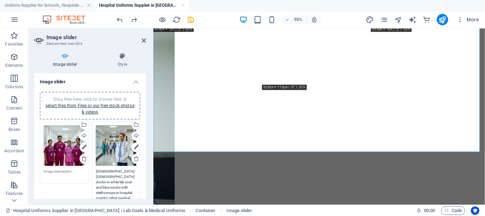
click at [117, 172] on textarea "[DEMOGRAPHIC_DATA] [DEMOGRAPHIC_DATA] doctor in white lab coat and blue scrubs …" at bounding box center [116, 192] width 41 height 48
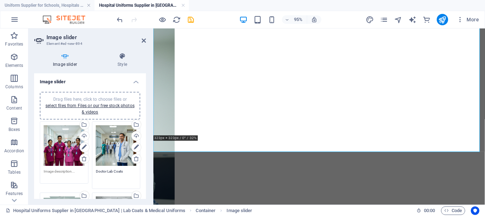
type textarea "Doctor Lab Coats"
click at [61, 168] on textarea at bounding box center [64, 173] width 41 height 11
click at [61, 168] on textarea at bounding box center [64, 176] width 41 height 16
paste textarea "scrub uniforms"
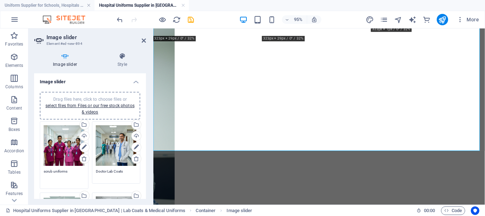
drag, startPoint x: 45, startPoint y: 170, endPoint x: 52, endPoint y: 176, distance: 9.1
click at [45, 171] on textarea "scrub uniforms" at bounding box center [64, 176] width 41 height 16
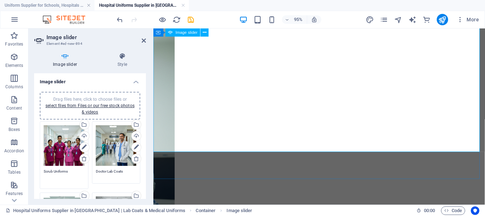
type textarea "Scrub Uniforms"
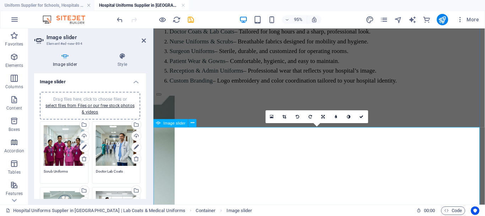
scroll to position [160, 0]
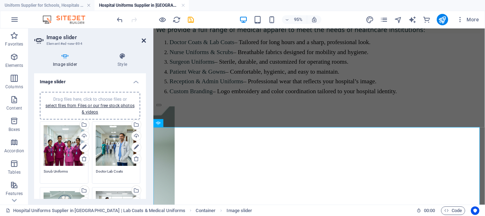
click at [144, 42] on icon at bounding box center [144, 41] width 4 height 6
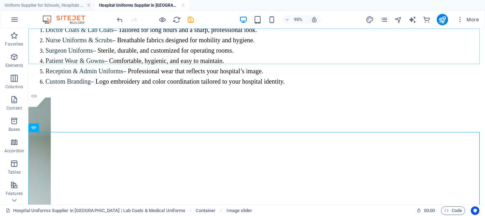
scroll to position [150, 0]
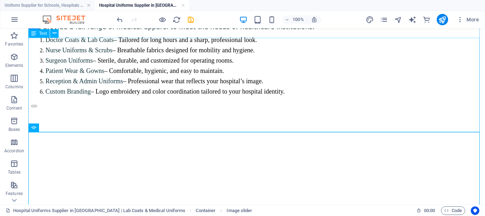
click at [52, 84] on div "We provide a full range of medical apparel to meet the needs of healthcare inst…" at bounding box center [256, 59] width 451 height 72
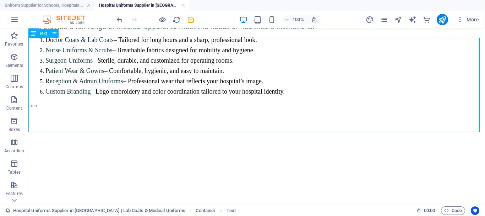
click at [52, 84] on div "We provide a full range of medical apparel to meet the needs of healthcare inst…" at bounding box center [256, 59] width 451 height 72
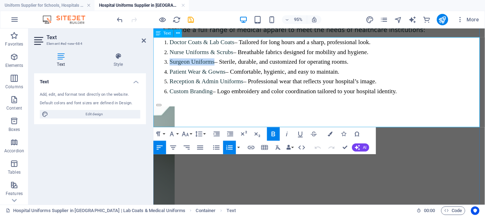
drag, startPoint x: 160, startPoint y: 86, endPoint x: 219, endPoint y: 86, distance: 58.6
click at [219, 68] on li "Surgeon Uniforms – Sterile, durable, and customized for operating rooms." at bounding box center [335, 63] width 329 height 7
copy strong "Surgeon Uniforms"
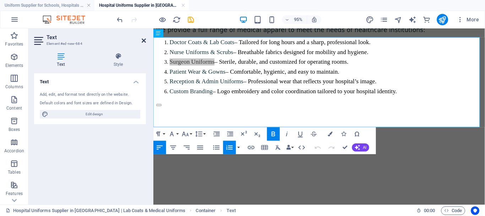
drag, startPoint x: 142, startPoint y: 40, endPoint x: 290, endPoint y: 92, distance: 156.5
click at [142, 40] on icon at bounding box center [144, 41] width 4 height 6
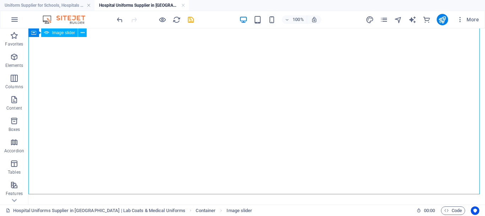
select select "ms"
select select "s"
select select "progressive"
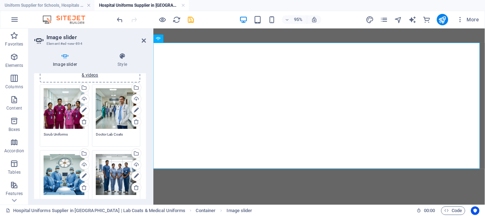
scroll to position [71, 0]
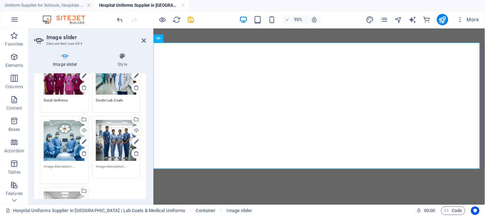
click at [69, 166] on textarea at bounding box center [64, 171] width 41 height 16
paste textarea "Surgeon Uniforms"
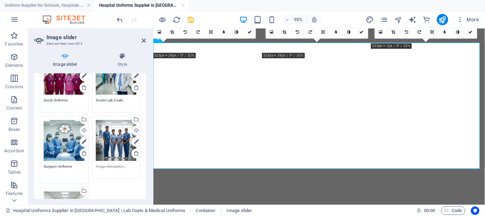
click at [71, 176] on textarea "Surgeon Uniforms" at bounding box center [64, 171] width 41 height 16
type textarea "Surgeon Uniforms"
click at [117, 188] on div "Drag files here, click to choose files or select files from Files or our free s…" at bounding box center [90, 149] width 104 height 203
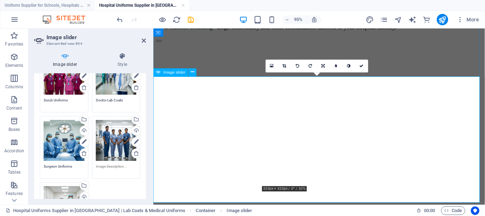
scroll to position [213, 0]
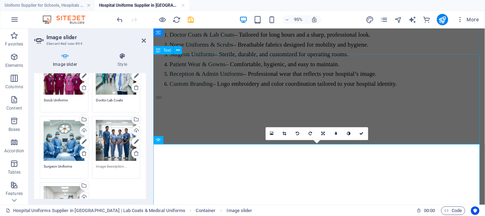
scroll to position [142, 0]
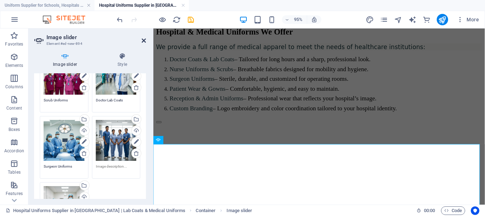
click at [142, 40] on icon at bounding box center [144, 41] width 4 height 6
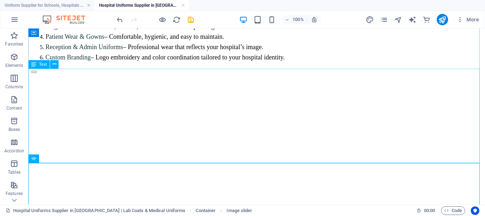
scroll to position [248, 0]
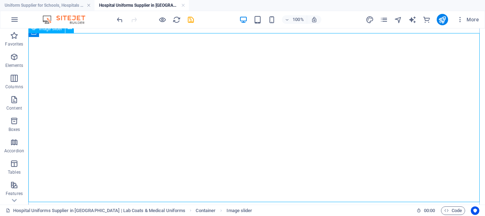
select select "ms"
select select "s"
select select "progressive"
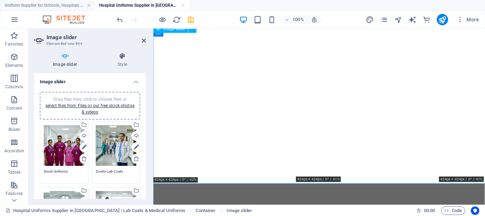
scroll to position [259, 0]
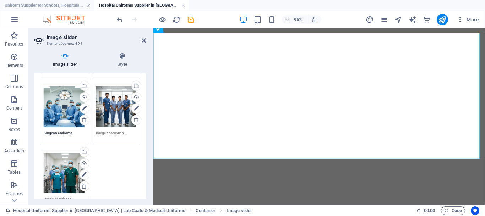
scroll to position [107, 0]
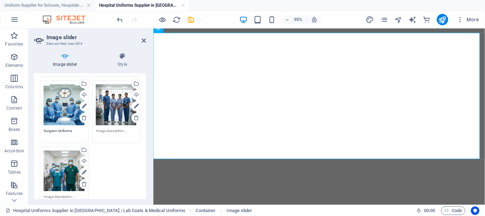
click at [108, 129] on textarea at bounding box center [116, 133] width 41 height 11
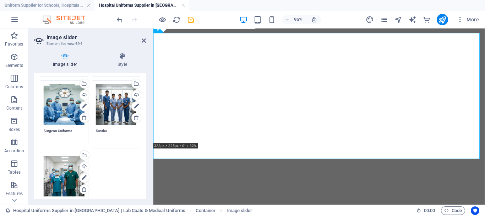
type textarea "Scrubs"
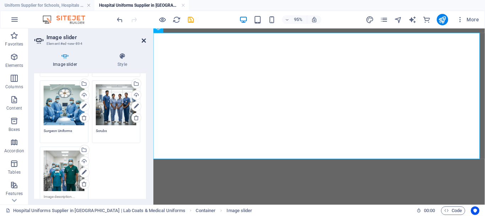
click at [144, 39] on icon at bounding box center [144, 41] width 4 height 6
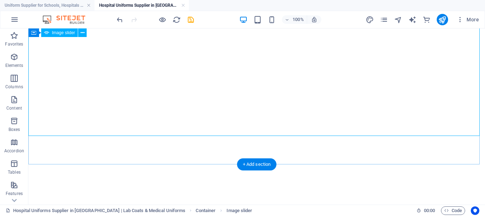
scroll to position [284, 0]
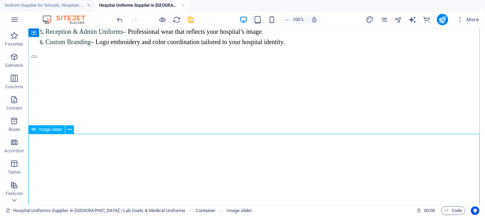
scroll to position [248, 0]
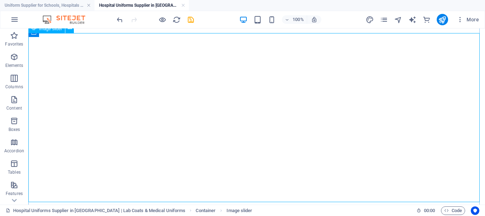
select select "ms"
select select "s"
select select "progressive"
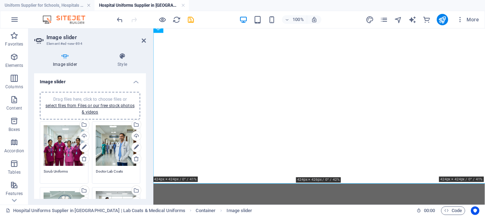
scroll to position [259, 0]
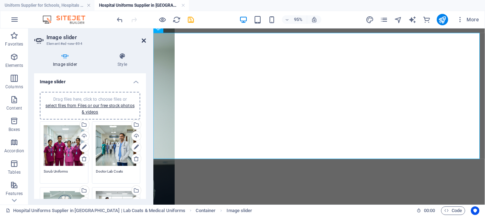
click at [145, 41] on icon at bounding box center [144, 41] width 4 height 6
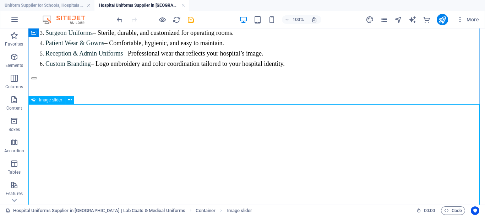
select select "ms"
select select "s"
select select "progressive"
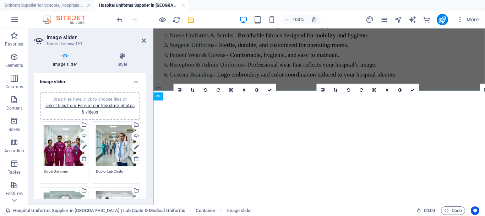
scroll to position [188, 0]
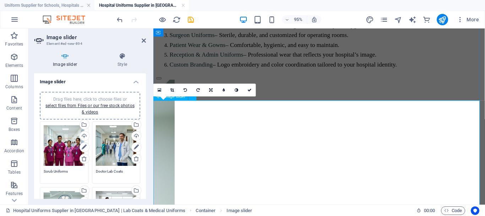
click at [176, 90] on link at bounding box center [172, 90] width 13 height 13
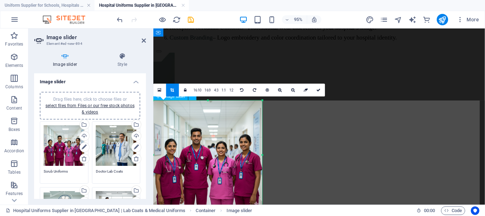
scroll to position [223, 0]
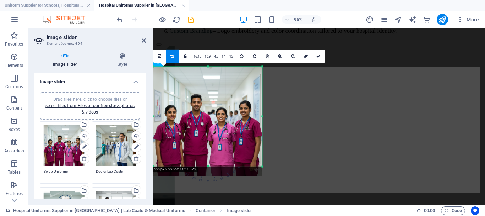
drag, startPoint x: 209, startPoint y: 175, endPoint x: 208, endPoint y: 165, distance: 10.0
click at [208, 165] on div at bounding box center [208, 166] width 109 height 2
click at [317, 55] on icon at bounding box center [319, 56] width 4 height 4
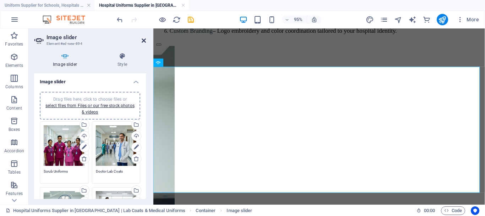
click at [144, 39] on icon at bounding box center [144, 41] width 4 height 6
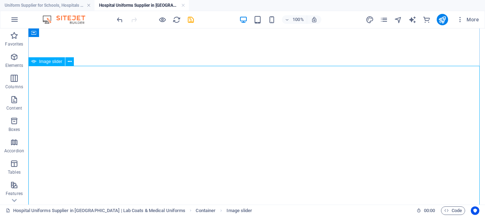
scroll to position [213, 0]
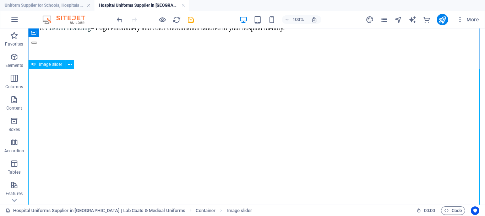
select select "ms"
select select "s"
select select "progressive"
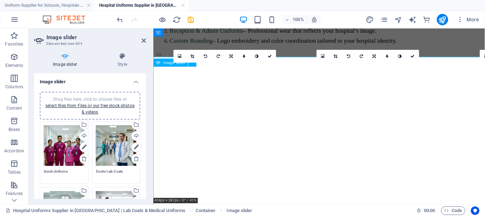
scroll to position [223, 0]
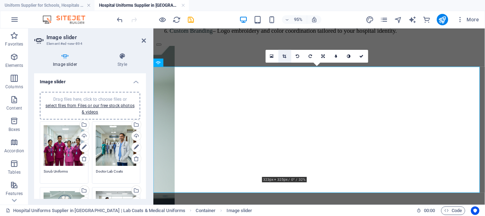
click at [283, 57] on icon at bounding box center [285, 56] width 4 height 4
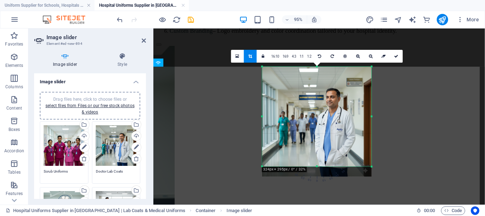
drag, startPoint x: 316, startPoint y: 173, endPoint x: 315, endPoint y: 165, distance: 7.8
click at [315, 165] on div at bounding box center [317, 166] width 109 height 2
click at [392, 56] on link at bounding box center [397, 56] width 13 height 13
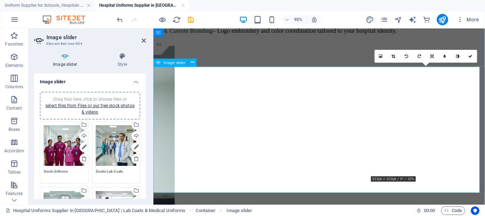
click at [394, 59] on link at bounding box center [394, 56] width 13 height 13
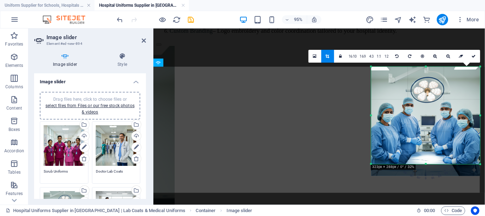
drag, startPoint x: 428, startPoint y: 175, endPoint x: 428, endPoint y: 162, distance: 12.4
click at [428, 162] on div "180 170 160 150 140 130 120 110 100 90 80 70 60 50 40 30 20 10 0 -10 -20 -30 -4…" at bounding box center [426, 114] width 109 height 97
click at [473, 58] on icon at bounding box center [474, 56] width 4 height 4
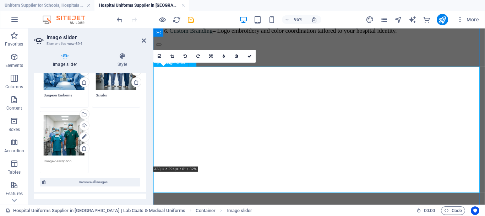
click at [162, 47] on button "button" at bounding box center [159, 45] width 6 height 2
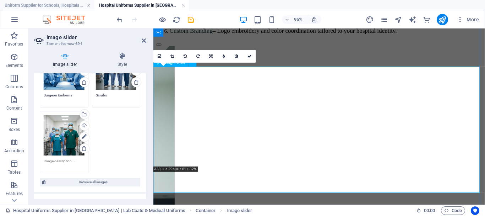
click at [162, 47] on button "button" at bounding box center [159, 45] width 6 height 2
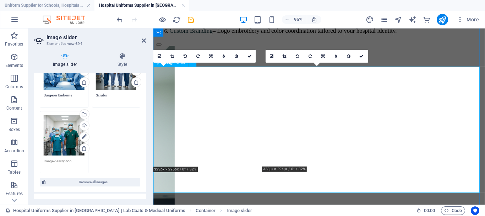
click at [162, 47] on button "button" at bounding box center [159, 45] width 6 height 2
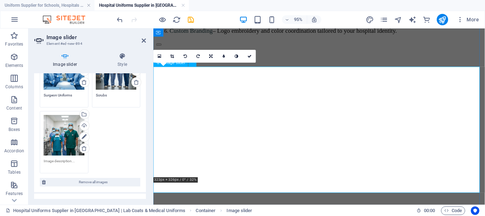
click at [162, 47] on button "button" at bounding box center [159, 45] width 6 height 2
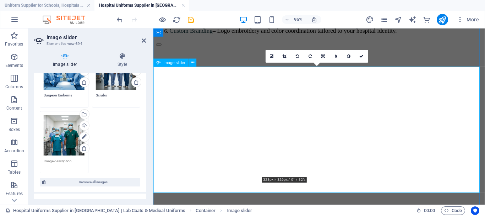
click at [162, 47] on button "button" at bounding box center [159, 45] width 6 height 2
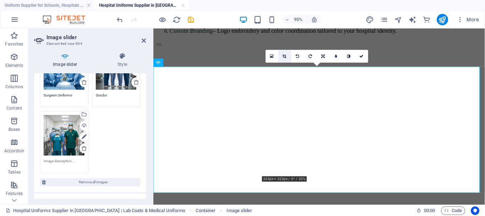
click at [281, 56] on link at bounding box center [285, 56] width 13 height 13
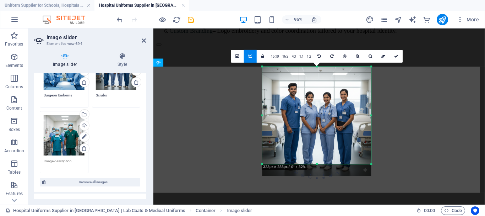
drag, startPoint x: 317, startPoint y: 176, endPoint x: 317, endPoint y: 164, distance: 12.5
click at [317, 164] on div at bounding box center [317, 164] width 109 height 2
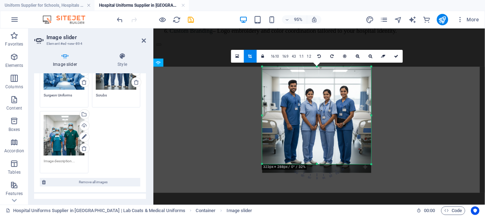
click at [332, 140] on div at bounding box center [317, 118] width 109 height 109
click at [394, 55] on icon at bounding box center [396, 56] width 4 height 4
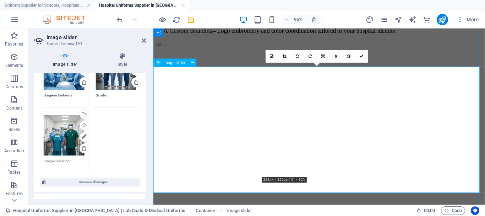
click at [288, 56] on link at bounding box center [285, 56] width 13 height 13
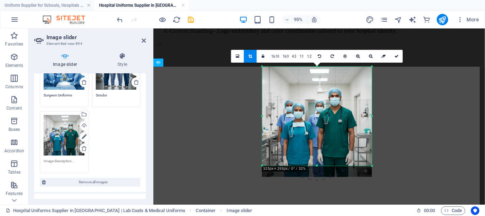
drag, startPoint x: 317, startPoint y: 176, endPoint x: 315, endPoint y: 165, distance: 11.8
click at [315, 165] on div at bounding box center [317, 166] width 109 height 2
click at [396, 55] on icon at bounding box center [397, 56] width 4 height 4
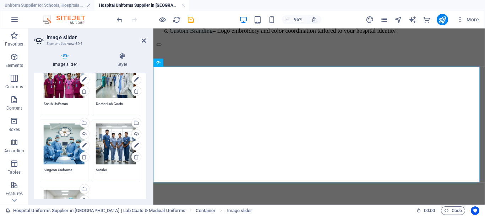
scroll to position [0, 0]
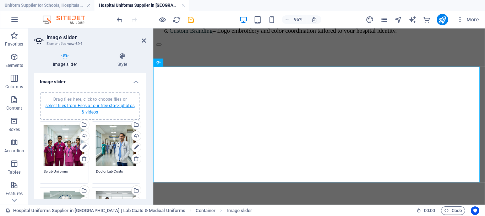
click at [102, 105] on link "select files from Files or our free stock photos & videos" at bounding box center [89, 108] width 89 height 11
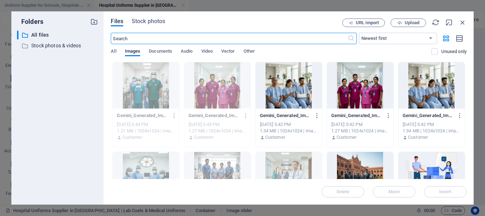
scroll to position [198, 0]
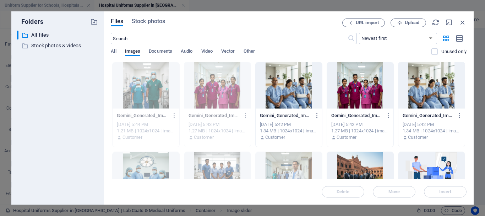
click at [426, 97] on div at bounding box center [432, 85] width 66 height 46
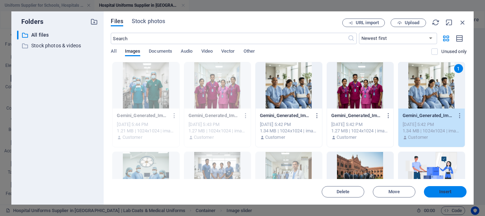
click at [461, 193] on span "Insert" at bounding box center [445, 191] width 37 height 4
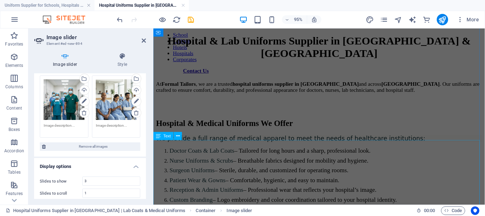
scroll to position [81, 0]
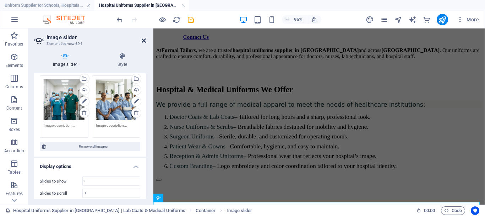
click at [145, 40] on icon at bounding box center [144, 41] width 4 height 6
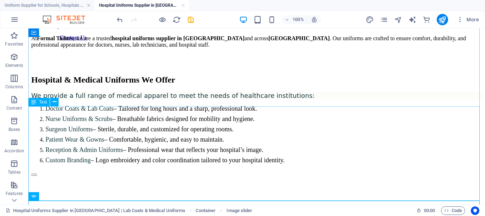
click at [68, 164] on div "We provide a full range of medical apparel to meet the needs of healthcare inst…" at bounding box center [256, 128] width 451 height 72
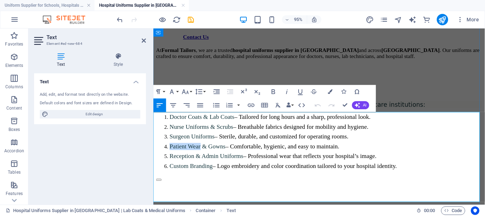
drag, startPoint x: 162, startPoint y: 174, endPoint x: 203, endPoint y: 173, distance: 40.5
click at [203, 156] on strong "Patient Wear & Gowns" at bounding box center [200, 152] width 59 height 7
copy strong "Patient Wear"
click at [145, 41] on icon at bounding box center [144, 41] width 4 height 6
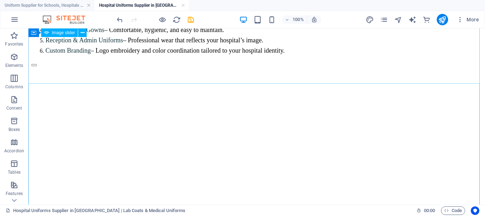
scroll to position [188, 0]
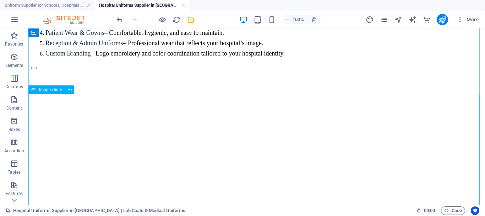
select select "ms"
select select "s"
select select "progressive"
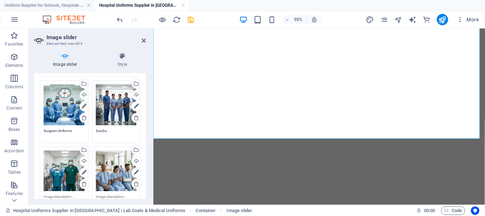
scroll to position [142, 0]
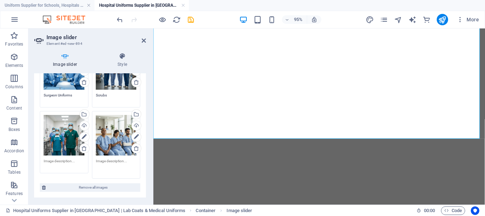
click at [108, 161] on textarea at bounding box center [116, 166] width 41 height 16
paste textarea "Patient Wear"
type textarea "Patient Wear"
click at [141, 46] on header "Image slider Element #ed-new-894" at bounding box center [90, 37] width 112 height 18
click at [142, 44] on header "Image slider Element #ed-new-894" at bounding box center [90, 37] width 112 height 18
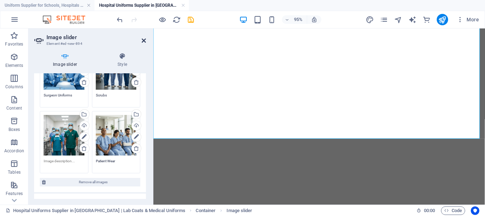
drag, startPoint x: 144, startPoint y: 42, endPoint x: 219, endPoint y: 100, distance: 94.4
click at [144, 42] on icon at bounding box center [144, 41] width 4 height 6
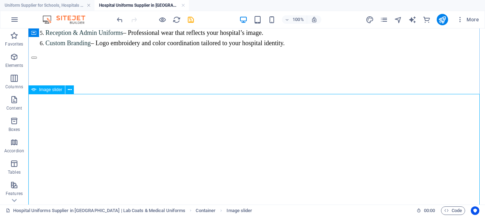
select select "ms"
select select "s"
select select "progressive"
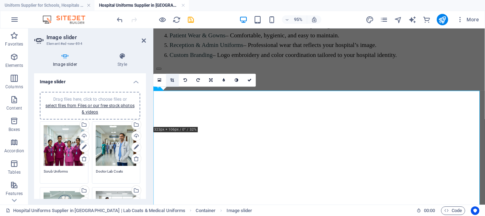
click at [170, 79] on link at bounding box center [172, 80] width 13 height 13
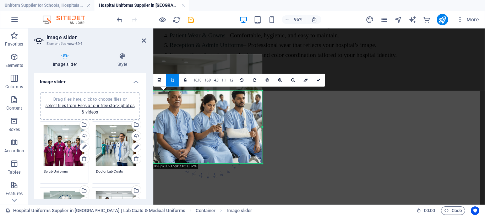
drag, startPoint x: 208, startPoint y: 127, endPoint x: 206, endPoint y: 166, distance: 39.1
click at [206, 163] on div "180 170 160 150 140 130 120 110 100 90 80 70 60 50 40 30 20 10 0 -10 -20 -30 -4…" at bounding box center [208, 127] width 109 height 72
click at [318, 80] on icon at bounding box center [319, 80] width 4 height 4
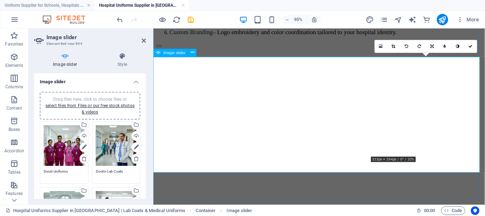
scroll to position [233, 0]
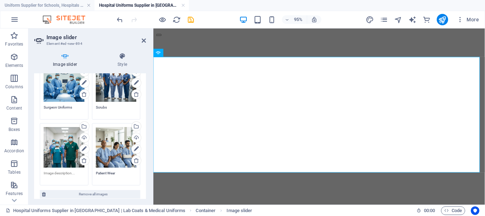
scroll to position [142, 0]
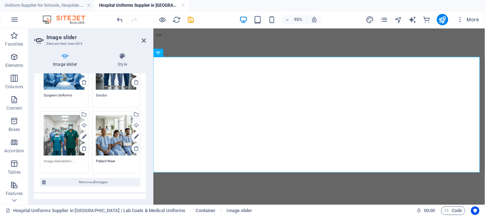
click at [134, 147] on icon at bounding box center [137, 148] width 6 height 6
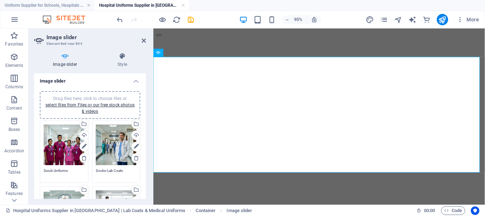
scroll to position [0, 0]
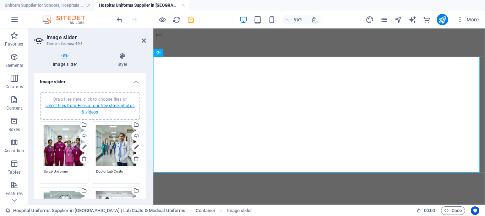
click at [90, 108] on link "select files from Files or our free stock photos & videos" at bounding box center [89, 108] width 89 height 11
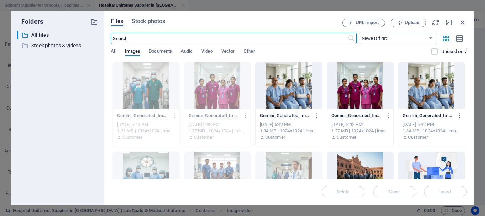
scroll to position [198, 0]
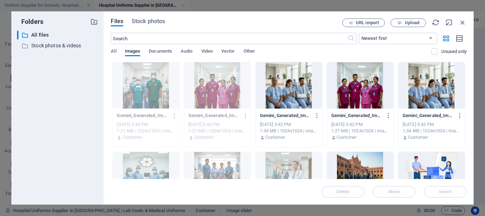
click at [280, 91] on div at bounding box center [289, 85] width 66 height 46
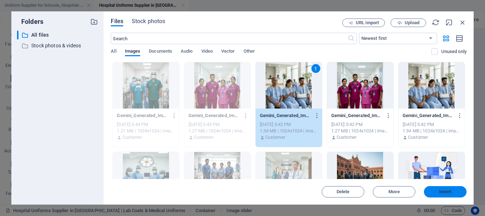
click at [451, 192] on span "Insert" at bounding box center [446, 191] width 12 height 4
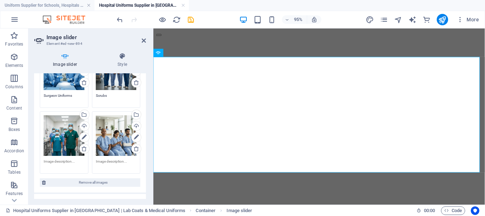
scroll to position [142, 0]
click at [134, 150] on link at bounding box center [136, 148] width 10 height 10
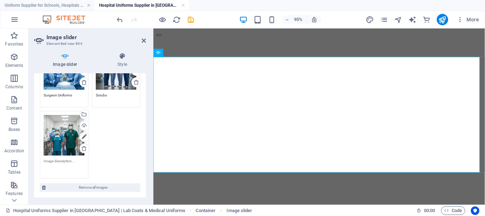
click at [64, 161] on textarea at bounding box center [64, 166] width 41 height 16
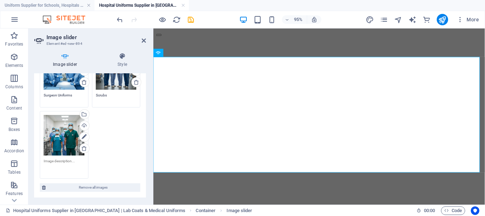
click at [60, 158] on textarea at bounding box center [64, 166] width 41 height 16
paste textarea "Healthcare Staff Uniforms"
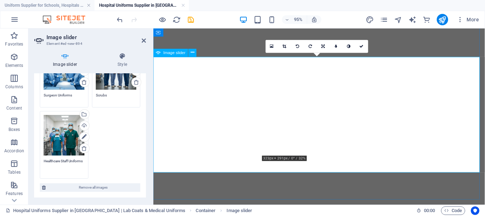
type textarea "Healthcare Staff Uniforms"
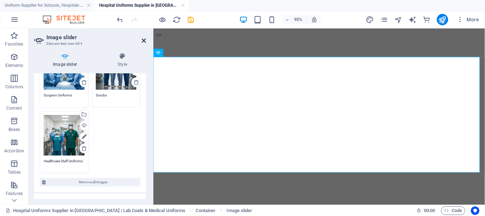
click at [144, 43] on icon at bounding box center [144, 41] width 4 height 6
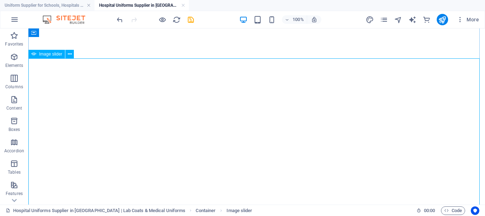
select select "ms"
select select "s"
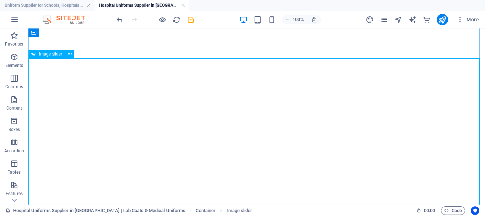
select select "progressive"
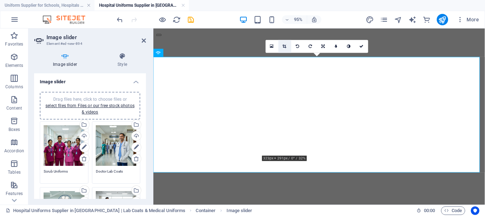
click at [284, 45] on icon at bounding box center [285, 46] width 4 height 4
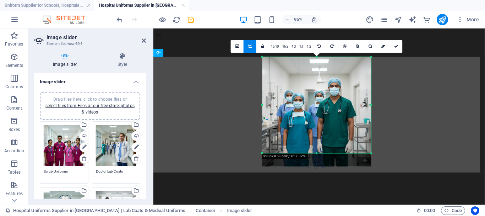
click at [316, 153] on div at bounding box center [317, 153] width 109 height 2
click at [391, 51] on link at bounding box center [396, 46] width 13 height 13
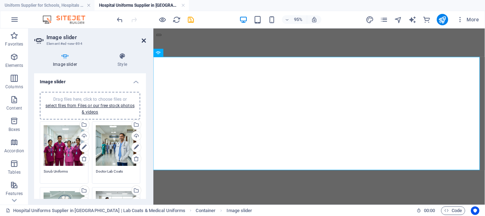
click at [145, 38] on icon at bounding box center [144, 41] width 4 height 6
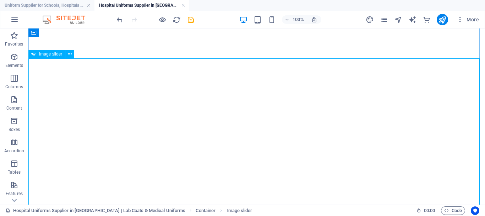
scroll to position [233, 0]
select select "ms"
select select "s"
select select "progressive"
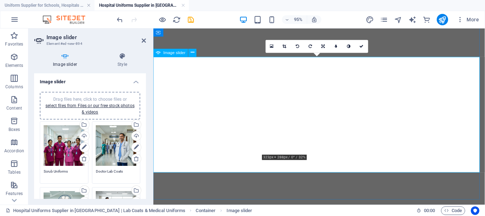
click at [284, 48] on icon at bounding box center [285, 46] width 4 height 4
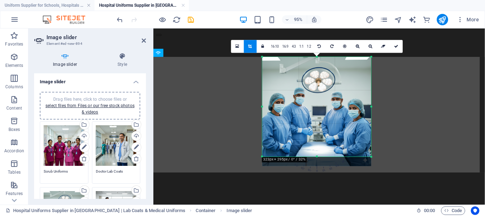
click at [317, 157] on div at bounding box center [317, 156] width 109 height 2
click at [391, 49] on link at bounding box center [396, 46] width 13 height 13
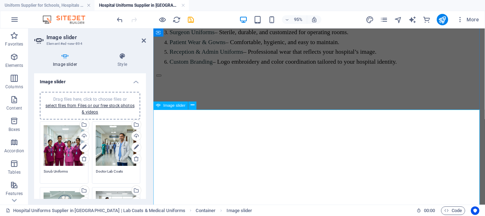
scroll to position [198, 0]
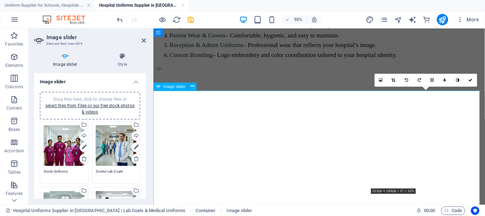
click at [396, 78] on icon at bounding box center [394, 80] width 4 height 4
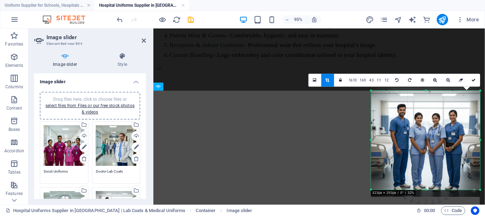
click at [429, 190] on div at bounding box center [426, 189] width 109 height 2
click at [475, 89] on div at bounding box center [426, 90] width 109 height 2
click at [475, 85] on link at bounding box center [474, 80] width 13 height 13
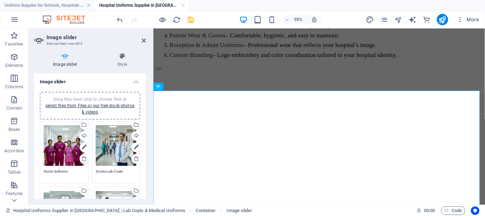
click at [140, 39] on h2 "Image slider" at bounding box center [96, 37] width 99 height 6
click at [142, 41] on icon at bounding box center [144, 41] width 4 height 6
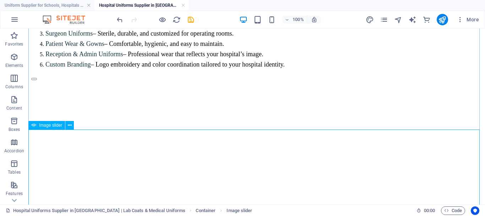
scroll to position [188, 0]
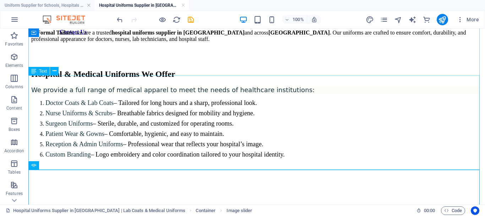
scroll to position [45, 0]
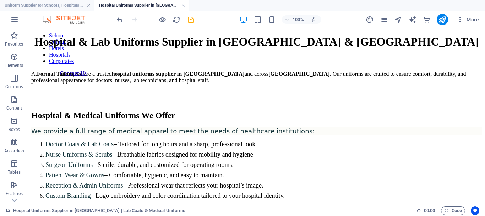
click at [196, 25] on div "100% More" at bounding box center [298, 19] width 367 height 11
click at [195, 25] on div "100% More" at bounding box center [298, 19] width 367 height 11
click at [192, 21] on icon "save" at bounding box center [191, 20] width 8 height 8
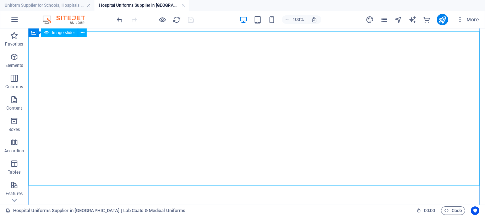
scroll to position [223, 0]
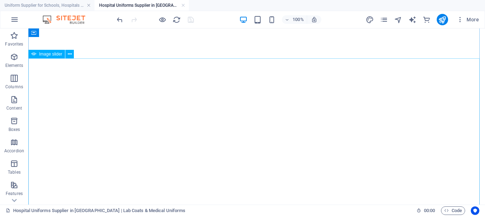
click at [37, 33] on button "button" at bounding box center [34, 32] width 6 height 2
select select "ms"
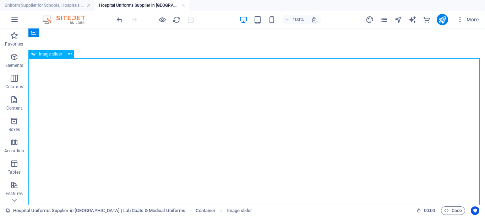
select select "s"
select select "progressive"
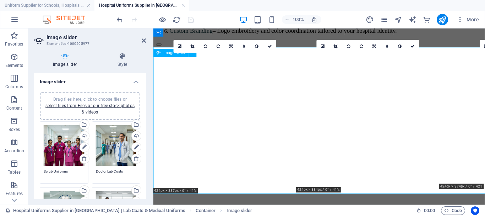
scroll to position [233, 0]
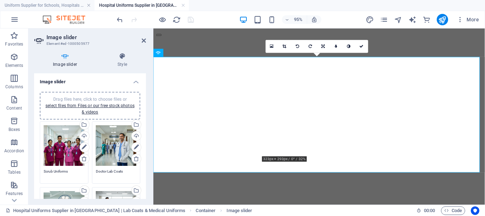
click at [289, 45] on link at bounding box center [285, 46] width 13 height 13
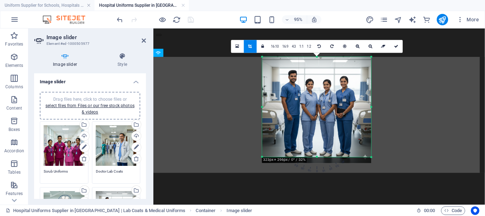
click at [316, 157] on div at bounding box center [317, 157] width 109 height 2
click at [395, 47] on icon at bounding box center [396, 46] width 4 height 4
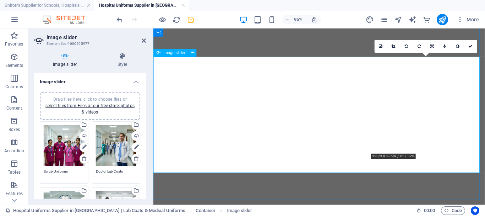
click at [396, 47] on link at bounding box center [394, 46] width 13 height 13
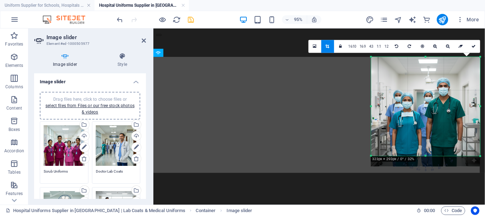
click at [425, 156] on div at bounding box center [426, 156] width 109 height 2
click at [472, 45] on link at bounding box center [474, 46] width 13 height 13
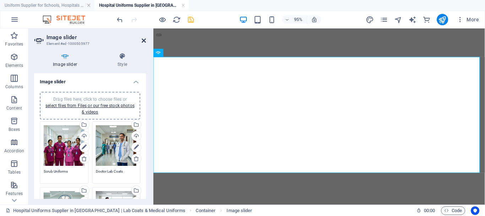
click at [142, 40] on icon at bounding box center [144, 41] width 4 height 6
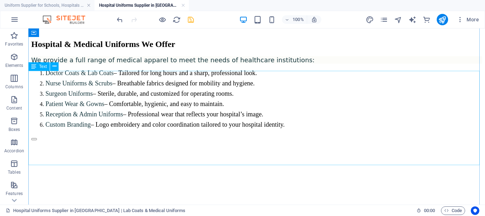
scroll to position [223, 0]
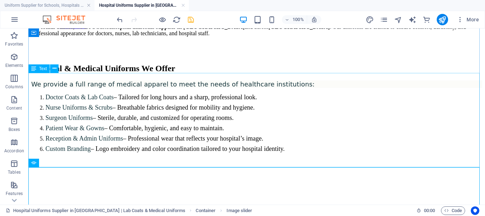
scroll to position [81, 0]
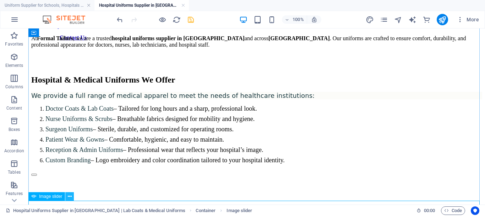
click at [65, 198] on button at bounding box center [69, 196] width 9 height 9
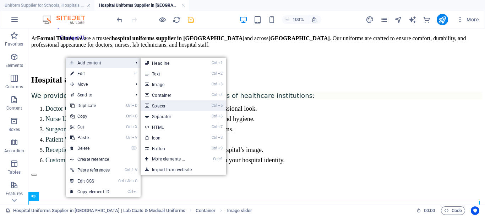
click at [164, 102] on link "Ctrl 5 Spacer" at bounding box center [170, 105] width 59 height 11
select select "px"
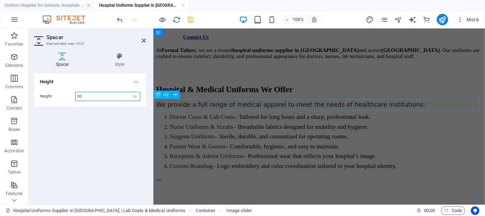
scroll to position [318, 0]
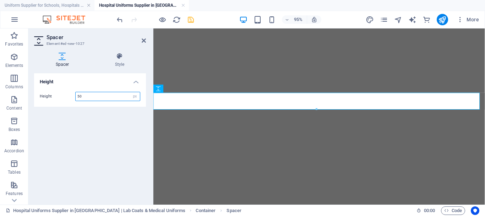
type input "3"
type input "25"
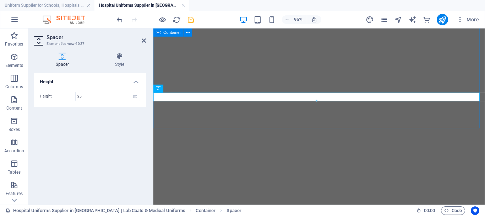
scroll to position [247, 0]
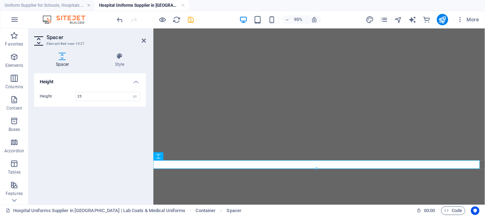
click at [140, 41] on header "Spacer Element #ed-new-1027" at bounding box center [90, 37] width 112 height 18
click at [141, 39] on h2 "Spacer" at bounding box center [96, 37] width 99 height 6
click at [145, 40] on icon at bounding box center [144, 41] width 4 height 6
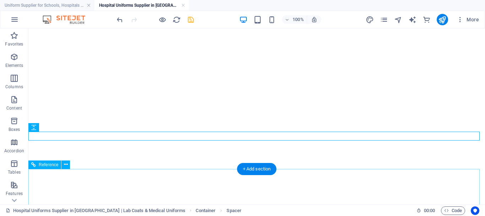
scroll to position [308, 0]
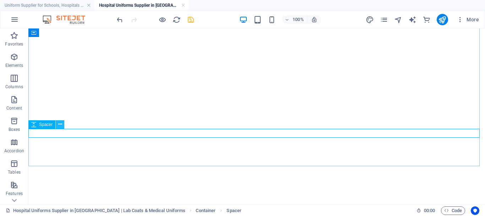
click at [56, 125] on button at bounding box center [60, 124] width 9 height 9
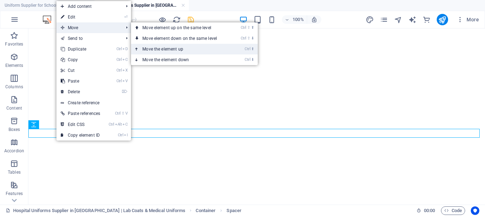
click at [147, 49] on link "Ctrl ⬆ Move the element up" at bounding box center [181, 49] width 100 height 11
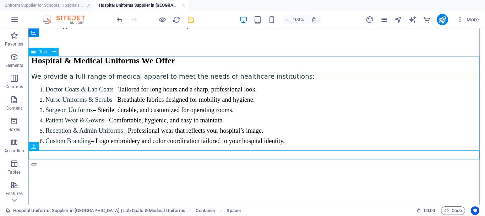
scroll to position [98, 0]
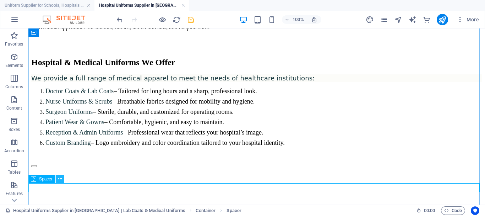
click at [59, 180] on icon at bounding box center [60, 178] width 4 height 7
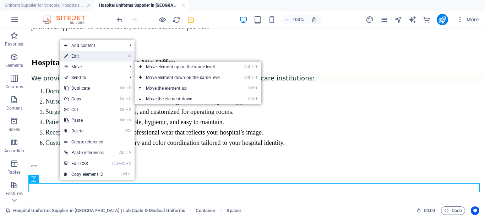
click at [87, 60] on link "⏎ Edit" at bounding box center [84, 56] width 48 height 11
select select "px"
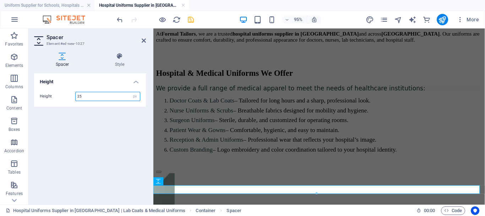
click at [82, 96] on input "25" at bounding box center [108, 96] width 64 height 9
type input "40"
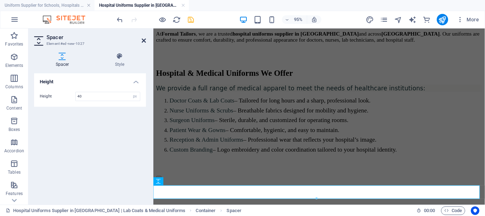
click at [144, 41] on icon at bounding box center [144, 41] width 4 height 6
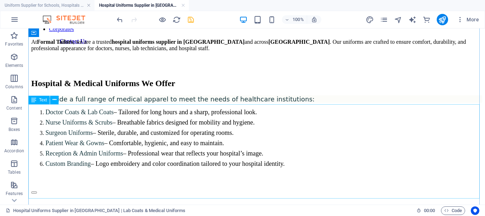
scroll to position [71, 0]
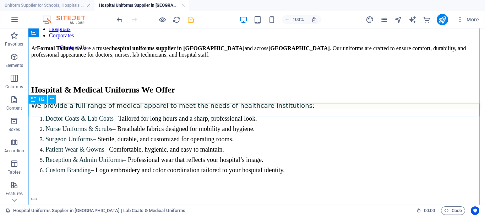
click at [134, 95] on div "Hospital & Medical Uniforms We Offer" at bounding box center [256, 90] width 451 height 10
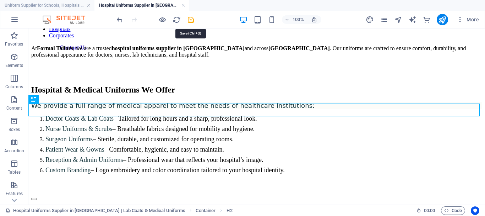
drag, startPoint x: 188, startPoint y: 18, endPoint x: 238, endPoint y: 18, distance: 49.7
click at [189, 18] on icon "save" at bounding box center [191, 20] width 8 height 8
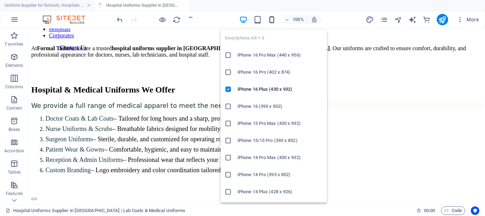
click at [272, 17] on icon "button" at bounding box center [272, 20] width 8 height 8
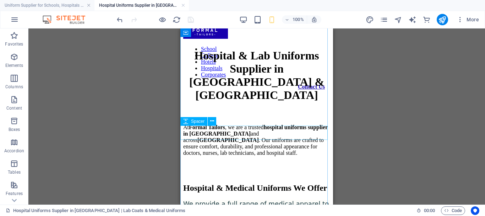
scroll to position [36, 0]
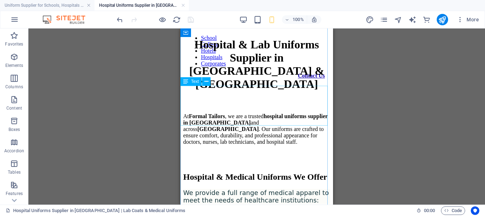
click at [234, 114] on div "At Formal Tailors , we are a trusted hospital uniforms supplier in [GEOGRAPHIC_…" at bounding box center [256, 129] width 147 height 32
click at [234, 114] on div "Reference Container Container Placeholder Reference H1 Text Spacer Spacer H2 Te…" at bounding box center [256, 116] width 457 height 176
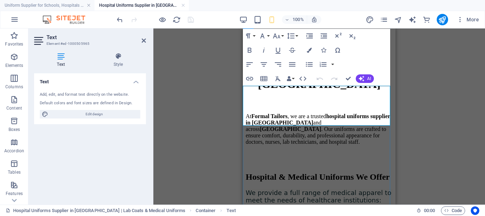
click at [283, 113] on p "At Formal Tailors , we are a trusted hospital uniforms supplier in [GEOGRAPHIC_…" at bounding box center [319, 129] width 147 height 32
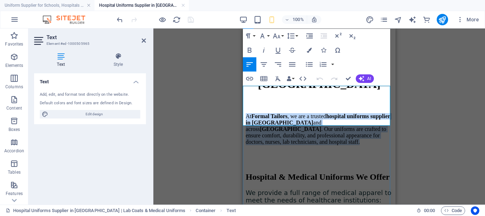
click at [283, 113] on p "At Formal Tailors , we are a trusted hospital uniforms supplier in [GEOGRAPHIC_…" at bounding box center [319, 129] width 147 height 32
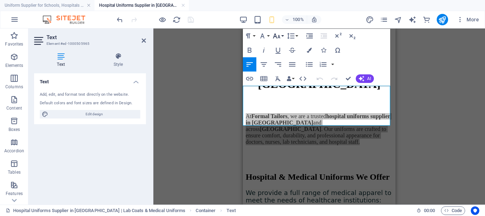
click at [280, 33] on icon "button" at bounding box center [277, 36] width 9 height 9
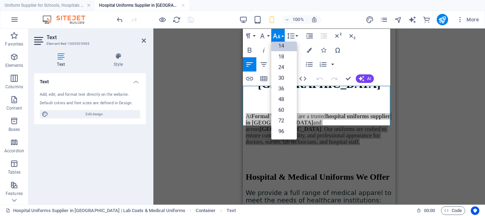
scroll to position [57, 0]
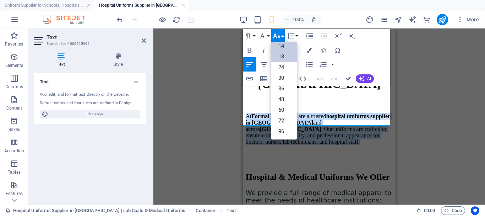
click at [282, 53] on link "18" at bounding box center [284, 56] width 26 height 11
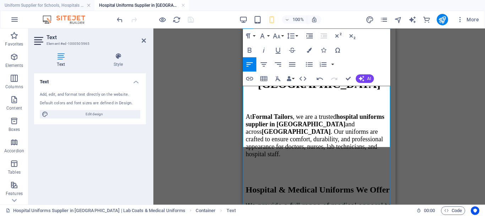
click at [367, 137] on p "At Formal Tailors , we are a trusted hospital uniforms supplier in [GEOGRAPHIC_…" at bounding box center [319, 135] width 147 height 45
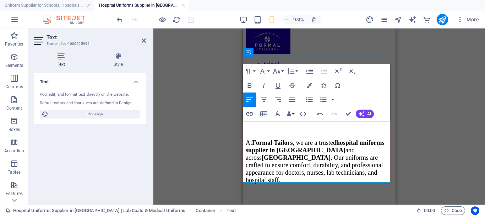
scroll to position [0, 0]
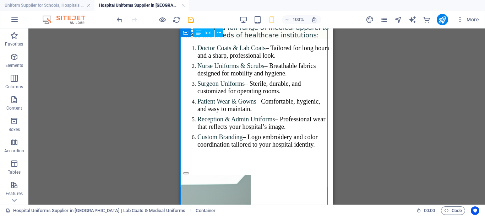
click at [256, 135] on div "We provide a full range of medical apparel to meet the needs of healthcare inst…" at bounding box center [256, 86] width 147 height 124
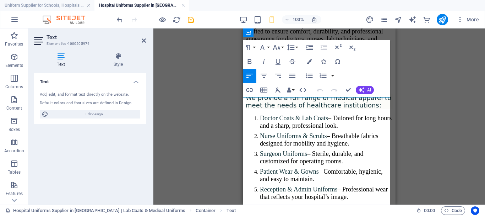
scroll to position [72, 0]
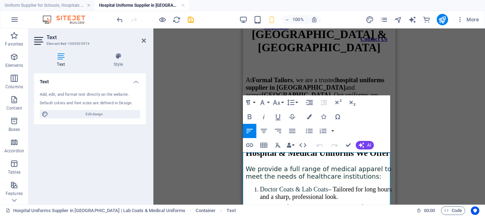
drag, startPoint x: 279, startPoint y: 140, endPoint x: 236, endPoint y: 158, distance: 47.6
click at [279, 101] on icon "button" at bounding box center [277, 102] width 9 height 9
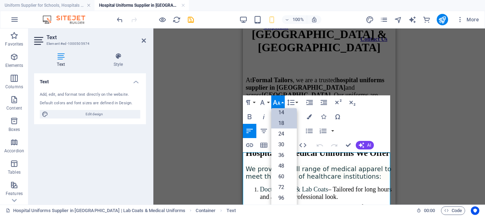
scroll to position [57, 0]
click at [284, 121] on link "18" at bounding box center [284, 123] width 26 height 11
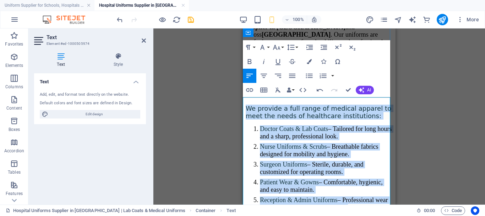
scroll to position [143, 0]
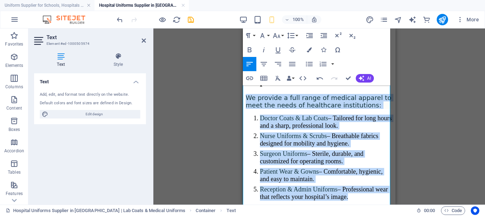
click at [369, 114] on li "Doctor Coats & Lab Coats – Tailored for long hours and a sharp, professional lo…" at bounding box center [326, 121] width 133 height 15
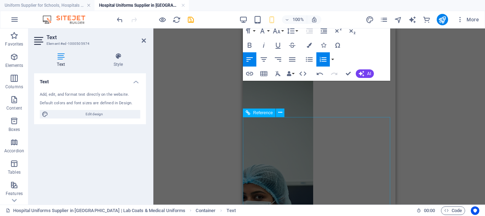
scroll to position [321, 0]
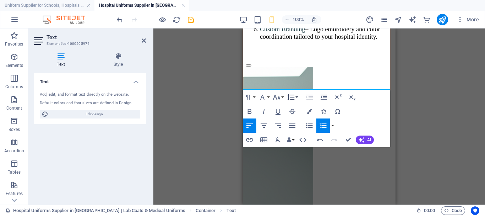
click at [296, 97] on button "Line Height" at bounding box center [293, 97] width 14 height 14
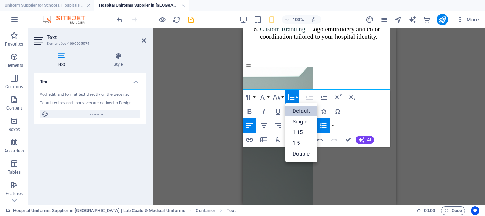
scroll to position [0, 0]
click at [299, 123] on link "Single" at bounding box center [302, 121] width 32 height 11
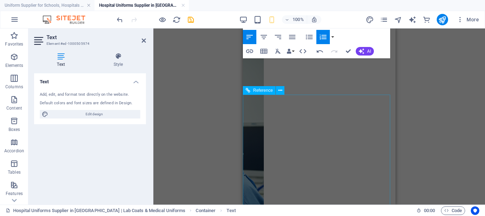
scroll to position [349, 0]
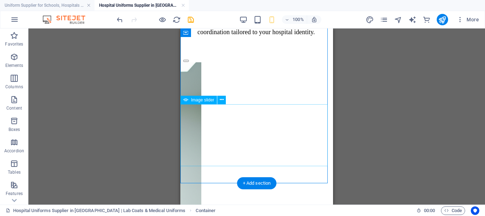
scroll to position [313, 0]
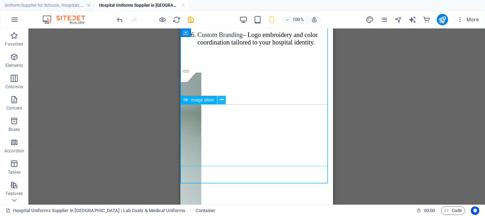
click at [221, 100] on icon at bounding box center [222, 99] width 4 height 7
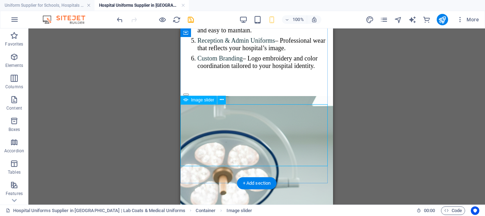
scroll to position [278, 0]
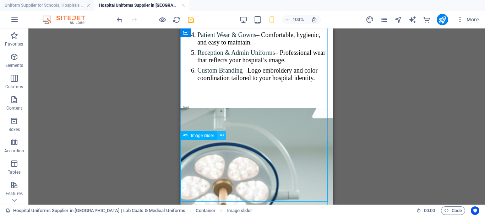
click at [224, 135] on icon at bounding box center [222, 134] width 4 height 7
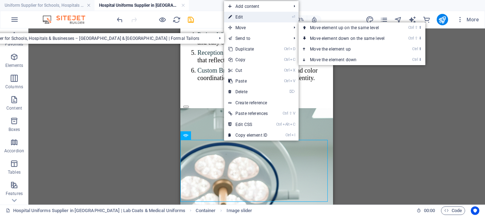
click at [242, 18] on link "⏎ Edit" at bounding box center [248, 17] width 48 height 11
select select "ms"
select select "s"
select select "progressive"
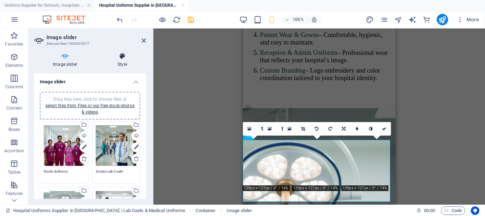
click at [115, 63] on h4 "Style" at bounding box center [122, 60] width 47 height 15
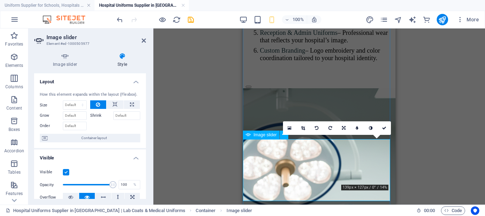
scroll to position [313, 0]
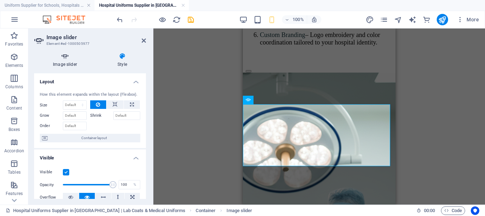
click at [75, 59] on icon at bounding box center [65, 56] width 62 height 7
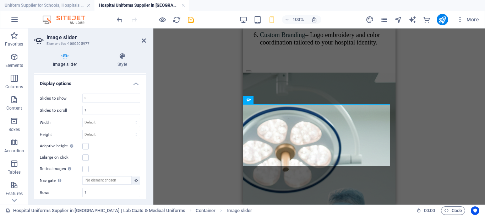
scroll to position [249, 0]
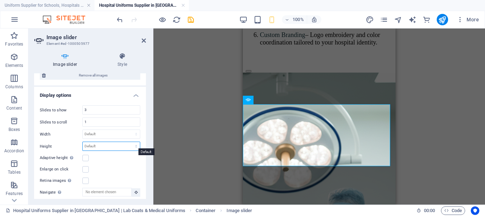
click at [97, 145] on select "Default px rem em vw vh" at bounding box center [111, 146] width 57 height 9
select select "px"
click at [129, 142] on select "Default px rem em vw vh" at bounding box center [111, 146] width 57 height 9
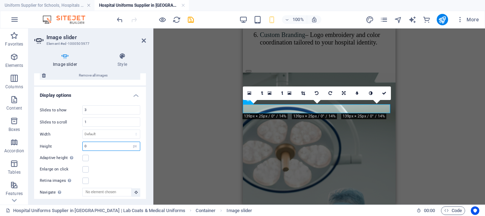
click at [106, 145] on input "0" at bounding box center [111, 146] width 57 height 9
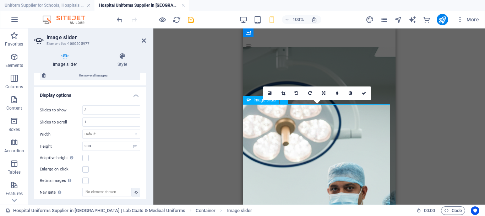
scroll to position [349, 0]
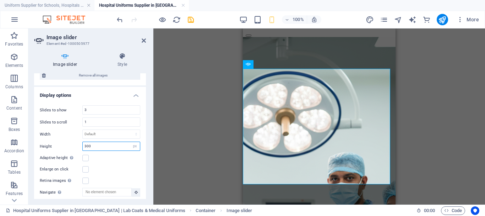
click at [94, 143] on input "300" at bounding box center [111, 146] width 57 height 9
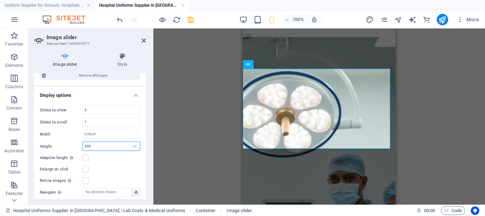
click at [104, 142] on input "200" at bounding box center [111, 146] width 57 height 9
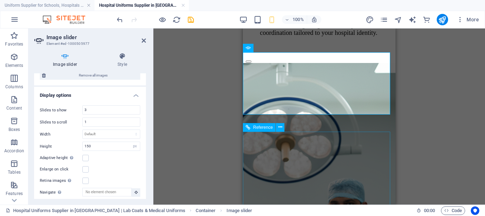
scroll to position [322, 0]
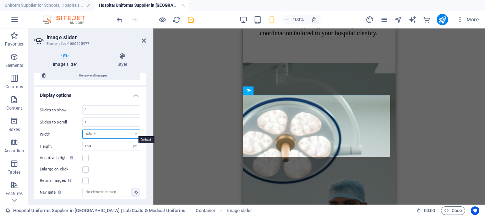
click at [109, 133] on select "Default px % rem em vw vh" at bounding box center [111, 134] width 57 height 9
click at [108, 147] on input "150" at bounding box center [111, 146] width 57 height 9
type input "200"
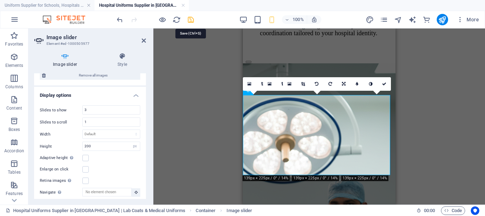
click at [192, 17] on icon "save" at bounding box center [191, 20] width 8 height 8
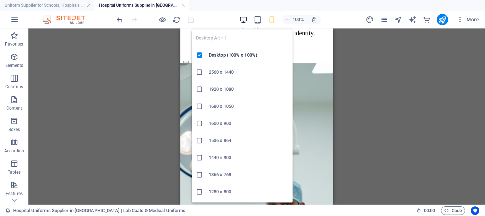
click at [245, 22] on icon "button" at bounding box center [244, 20] width 8 height 8
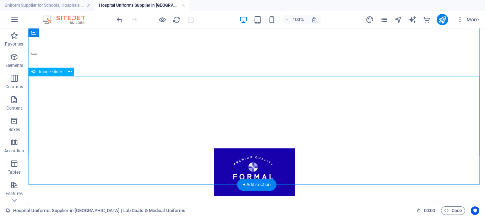
scroll to position [216, 0]
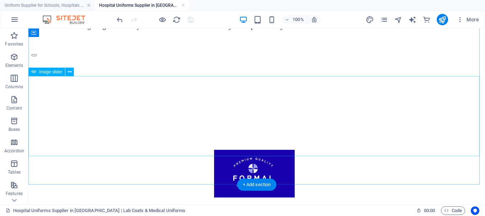
click at [69, 70] on icon at bounding box center [70, 71] width 4 height 7
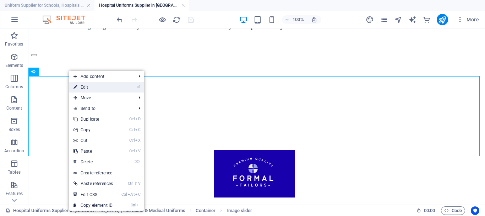
click at [84, 85] on link "⏎ Edit" at bounding box center [93, 87] width 48 height 11
select select "px"
select select "ms"
select select "s"
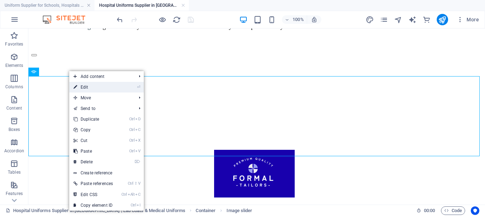
select select "progressive"
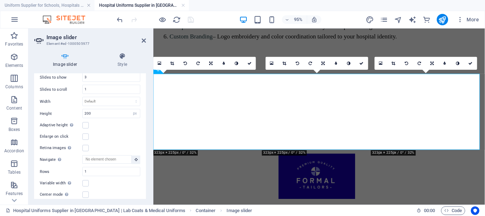
scroll to position [284, 0]
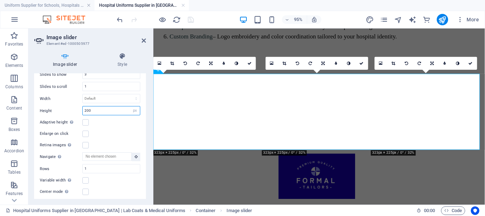
click at [103, 109] on input "200" at bounding box center [111, 110] width 57 height 9
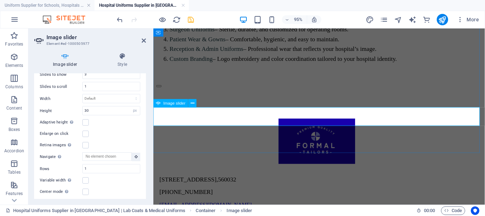
scroll to position [190, 0]
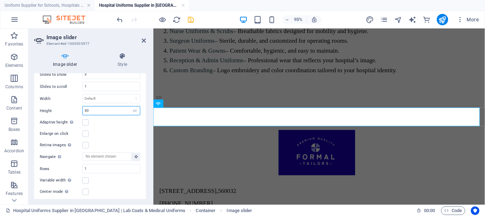
click at [101, 106] on input "30" at bounding box center [111, 110] width 57 height 9
type input "300"
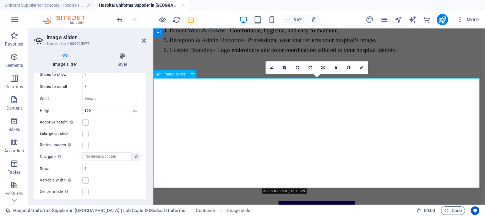
scroll to position [226, 0]
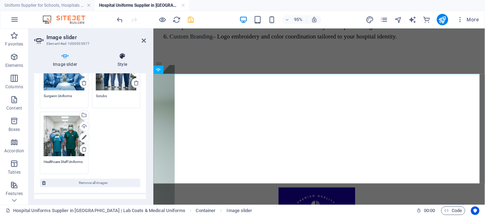
scroll to position [139, 0]
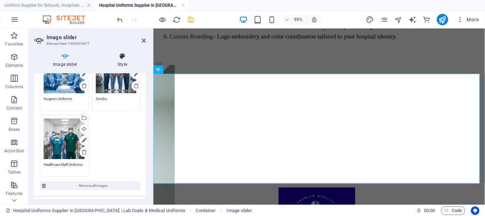
click at [124, 65] on h4 "Style" at bounding box center [122, 60] width 47 height 15
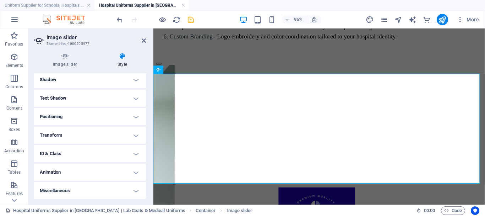
scroll to position [175, 0]
click at [129, 101] on h4 "Text Shadow" at bounding box center [90, 97] width 112 height 17
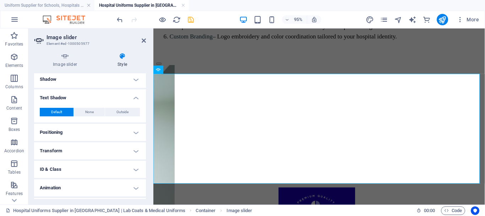
click at [129, 99] on h4 "Text Shadow" at bounding box center [90, 95] width 112 height 13
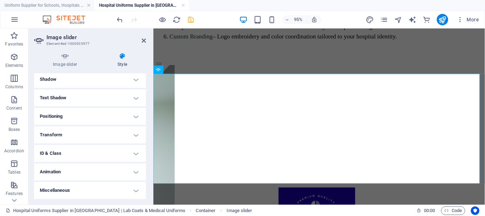
click at [133, 116] on h4 "Positioning" at bounding box center [90, 116] width 112 height 17
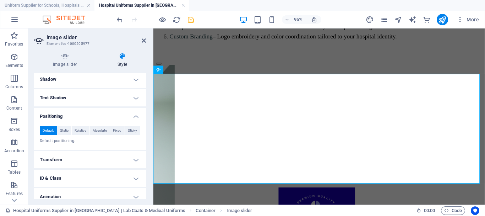
click at [133, 116] on h4 "Positioning" at bounding box center [90, 114] width 112 height 13
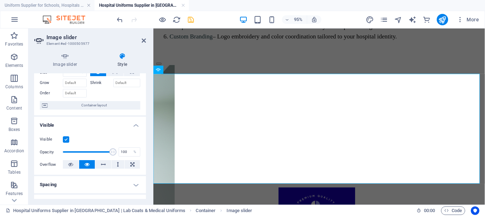
scroll to position [0, 0]
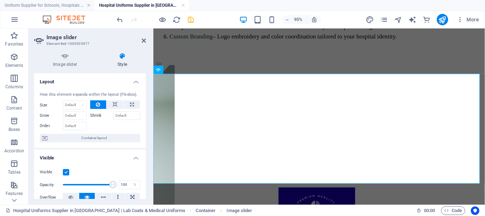
click at [114, 133] on div "How this element expands within the layout (Flexbox). Size Default auto px % 1/…" at bounding box center [90, 117] width 112 height 62
click at [112, 135] on span "Container layout" at bounding box center [94, 138] width 88 height 9
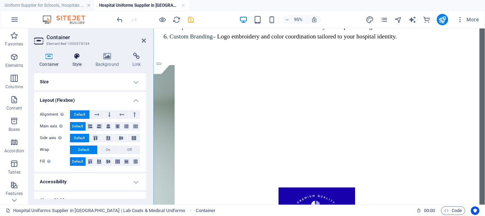
click at [76, 64] on h4 "Style" at bounding box center [78, 60] width 23 height 15
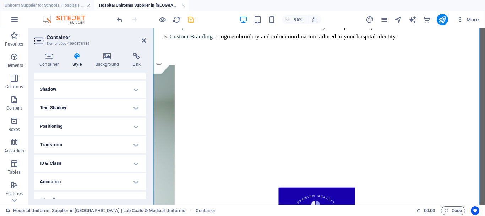
scroll to position [99, 0]
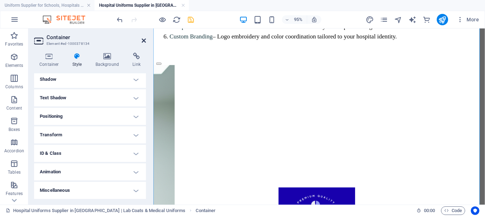
click at [142, 43] on header "Container Element #ed-1000378134" at bounding box center [90, 37] width 112 height 18
click at [142, 43] on icon at bounding box center [144, 41] width 4 height 6
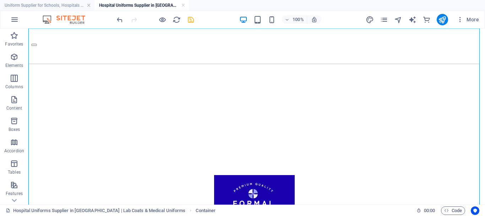
scroll to position [216, 0]
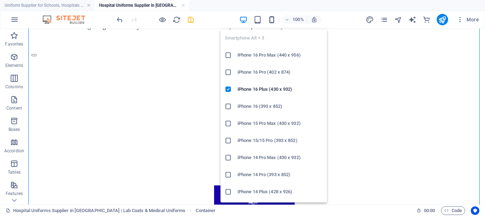
click at [274, 19] on icon "button" at bounding box center [272, 20] width 8 height 8
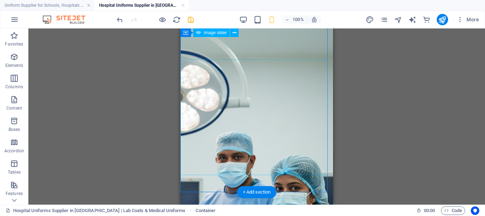
scroll to position [358, 0]
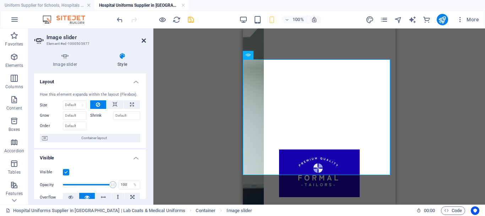
click at [145, 42] on icon at bounding box center [144, 41] width 4 height 6
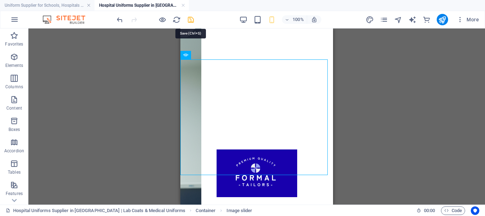
click at [194, 18] on icon "save" at bounding box center [191, 20] width 8 height 8
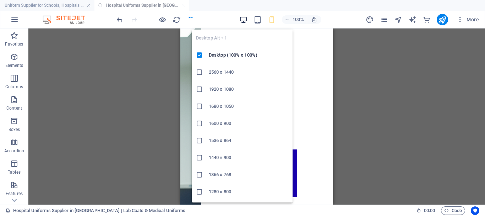
click at [243, 21] on icon "button" at bounding box center [244, 20] width 8 height 8
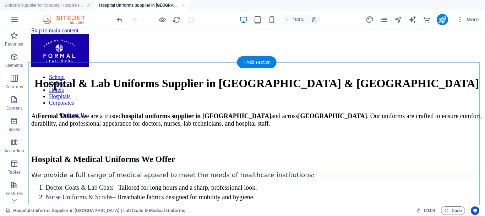
scroll to position [0, 0]
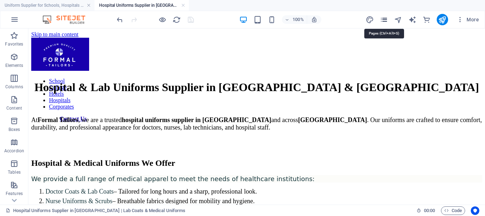
click at [382, 20] on icon "pages" at bounding box center [384, 20] width 8 height 8
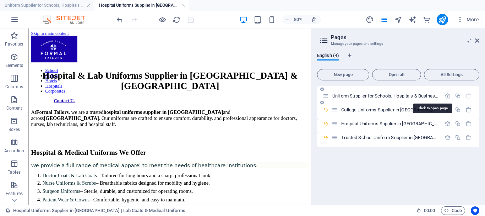
click at [356, 95] on span "Uniform Supplier for Schools, Hospitals & Businesses – [GEOGRAPHIC_DATA] & [GEO…" at bounding box center [455, 95] width 244 height 5
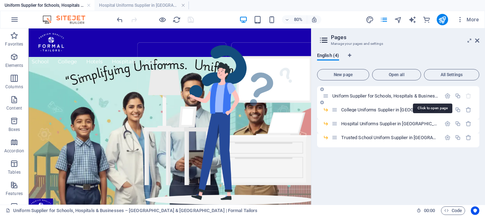
scroll to position [259, 0]
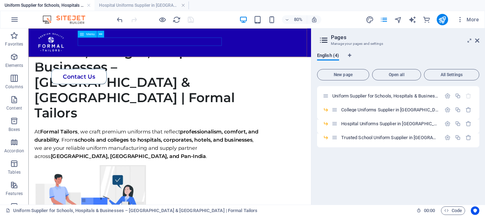
click at [187, 65] on nav "School College Hotels Hospitals Corporates" at bounding box center [202, 70] width 341 height 10
click at [185, 65] on nav "School College Hotels Hospitals Corporates" at bounding box center [202, 70] width 341 height 10
select select "3"
select select "1"
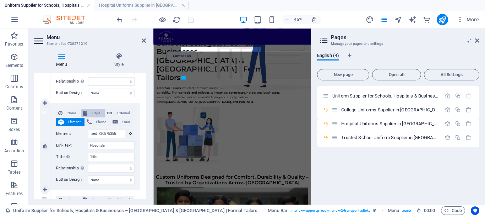
scroll to position [240, 0]
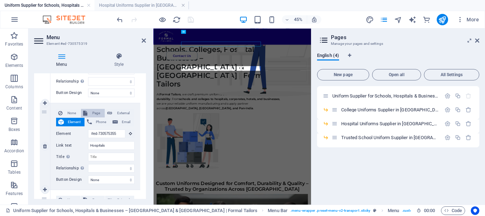
click at [95, 113] on span "Page" at bounding box center [96, 113] width 13 height 9
select select
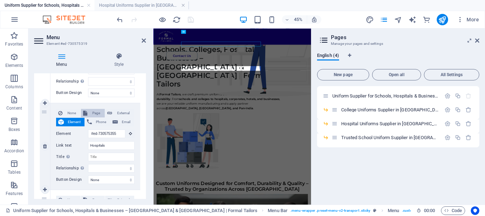
select select
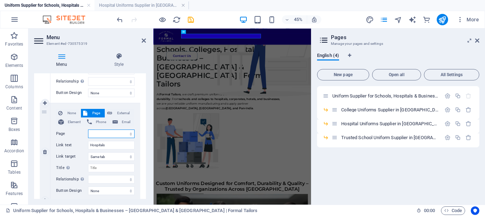
click at [108, 136] on select "Uniform Supplier for Schools, Hospitals &amp; Businesses – [GEOGRAPHIC_DATA] &a…" at bounding box center [111, 133] width 47 height 9
select select "2"
click at [88, 129] on select "Uniform Supplier for Schools, Hospitals &amp; Businesses – [GEOGRAPHIC_DATA] &a…" at bounding box center [111, 133] width 47 height 9
select select
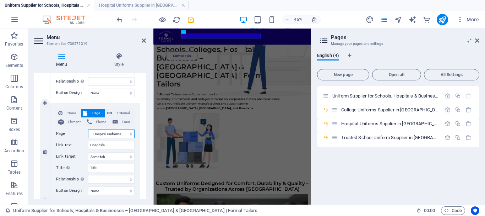
select select
click at [142, 40] on icon at bounding box center [144, 41] width 4 height 6
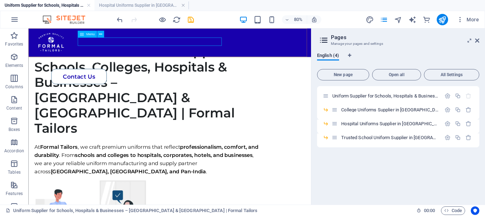
scroll to position [242, 0]
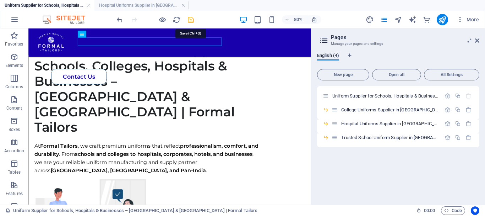
click at [188, 20] on icon "save" at bounding box center [191, 20] width 8 height 8
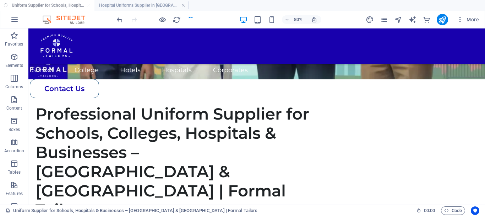
scroll to position [300, 0]
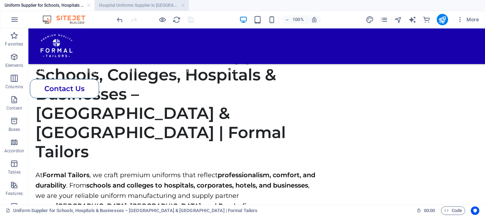
click at [140, 4] on h4 "Hospital Uniforms Supplier in [GEOGRAPHIC_DATA] | Lab Coats & Medical Uniforms" at bounding box center [142, 5] width 95 height 8
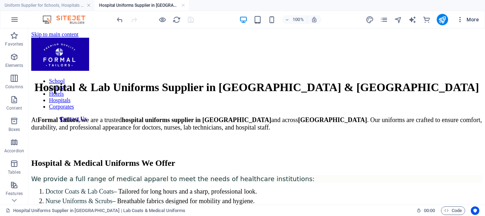
click at [459, 22] on icon "button" at bounding box center [460, 19] width 7 height 7
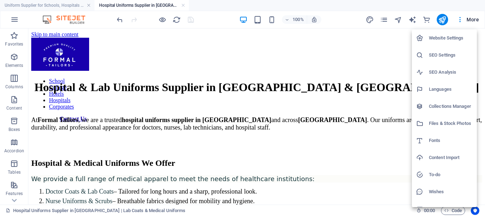
click at [378, 18] on div at bounding box center [242, 108] width 485 height 216
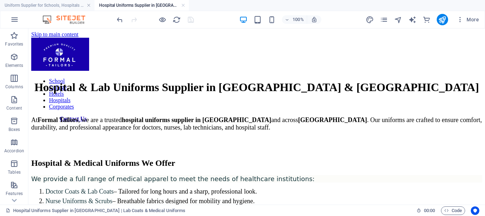
click at [382, 19] on div "Website Settings SEO Settings SEO Analysis Languages Collections Manager Files …" at bounding box center [242, 109] width 485 height 211
click at [384, 20] on icon "pages" at bounding box center [384, 20] width 8 height 8
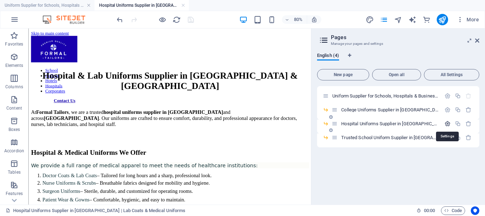
click at [445, 122] on icon "button" at bounding box center [448, 123] width 6 height 6
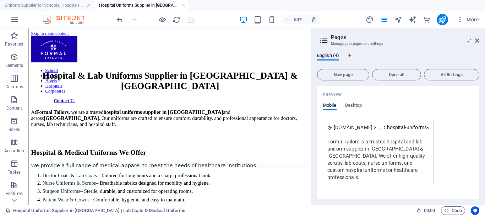
scroll to position [199, 0]
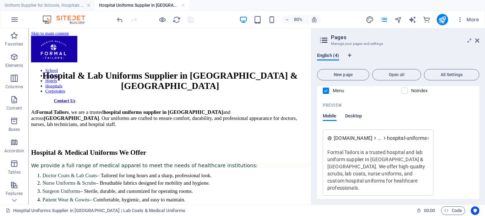
click at [361, 119] on span "Desktop" at bounding box center [353, 117] width 17 height 10
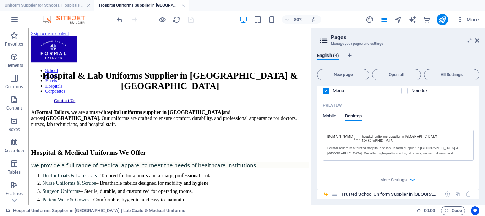
click at [334, 118] on span "Mobile" at bounding box center [330, 117] width 14 height 10
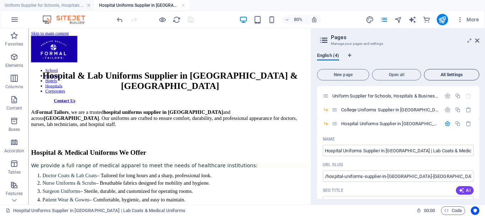
click at [456, 75] on span "All Settings" at bounding box center [451, 74] width 49 height 4
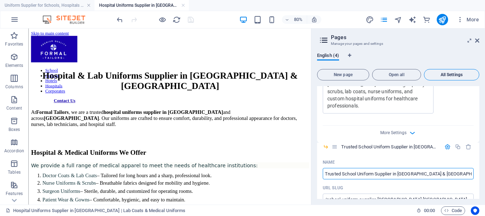
scroll to position [0, 10]
click at [406, 125] on div "More Settings" at bounding box center [398, 130] width 151 height 11
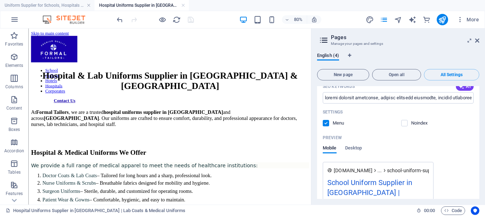
scroll to position [1155, 0]
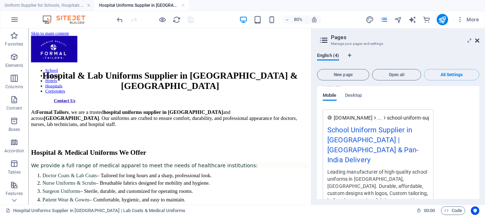
drag, startPoint x: 479, startPoint y: 41, endPoint x: 428, endPoint y: 50, distance: 51.9
click at [479, 41] on icon at bounding box center [477, 41] width 4 height 6
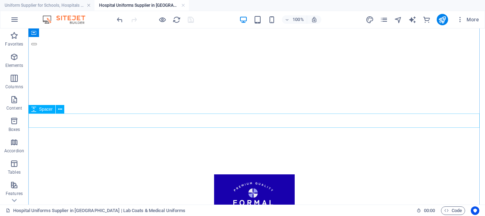
scroll to position [249, 0]
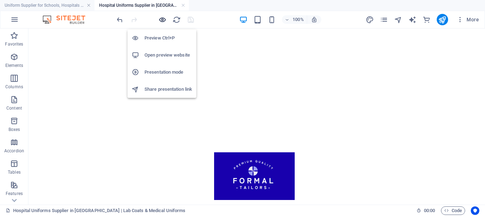
click at [165, 19] on icon "button" at bounding box center [162, 20] width 8 height 8
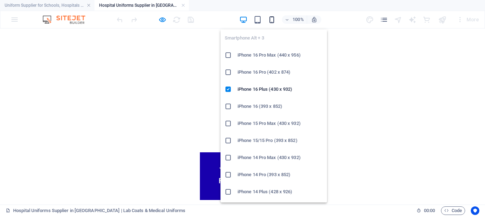
click at [270, 19] on icon "button" at bounding box center [272, 20] width 8 height 8
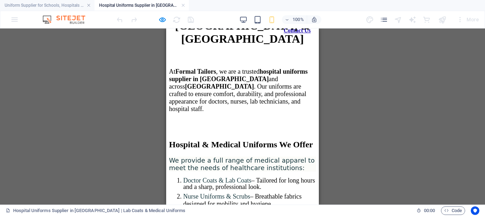
scroll to position [71, 0]
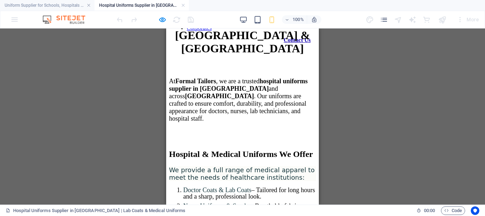
click at [219, 149] on h2 "Hospital & Medical Uniforms We Offer" at bounding box center [242, 154] width 147 height 10
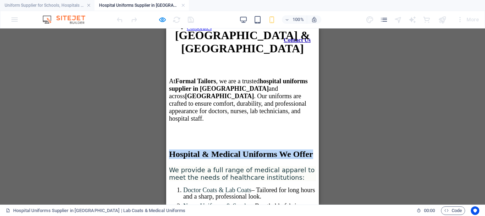
click at [219, 149] on h2 "Hospital & Medical Uniforms We Offer" at bounding box center [242, 154] width 147 height 10
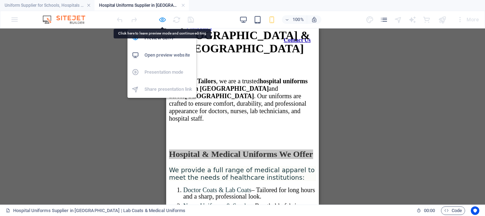
click at [165, 18] on icon "button" at bounding box center [162, 20] width 8 height 8
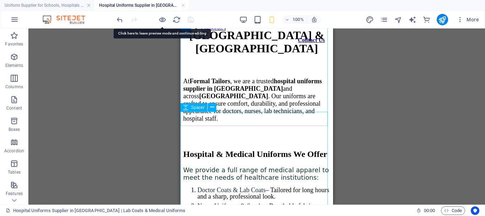
click at [244, 128] on div at bounding box center [256, 135] width 147 height 14
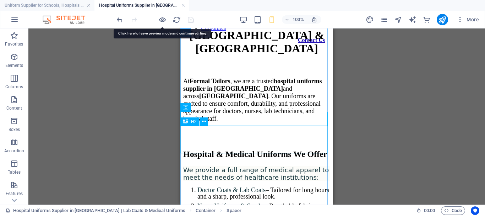
click at [244, 149] on div "Hospital & Medical Uniforms We Offer" at bounding box center [256, 154] width 147 height 10
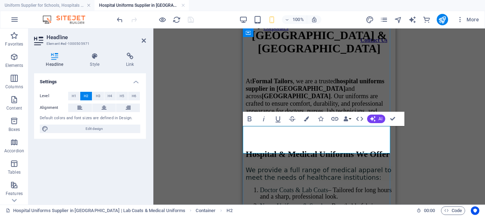
click at [246, 149] on h2 "Hospital & Medical Uniforms We Offer" at bounding box center [319, 154] width 147 height 10
click at [104, 108] on icon at bounding box center [104, 107] width 5 height 9
click at [147, 41] on aside "Headline Element #ed-1000505971 Headline Style Link Settings Level H1 H2 H3 H4 …" at bounding box center [90, 116] width 125 height 176
drag, startPoint x: 146, startPoint y: 40, endPoint x: 26, endPoint y: 50, distance: 119.8
click at [146, 40] on icon at bounding box center [144, 41] width 4 height 6
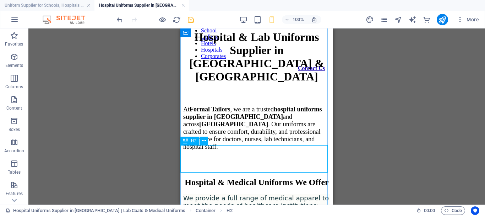
scroll to position [0, 0]
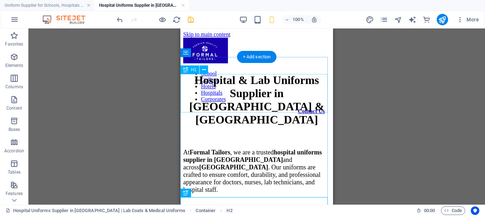
click at [275, 104] on div "Hospital & Lab Uniforms Supplier in [GEOGRAPHIC_DATA] & [GEOGRAPHIC_DATA]" at bounding box center [256, 100] width 147 height 53
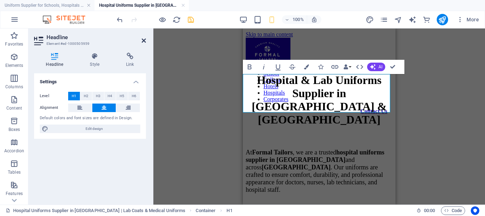
click at [143, 39] on icon at bounding box center [144, 41] width 4 height 6
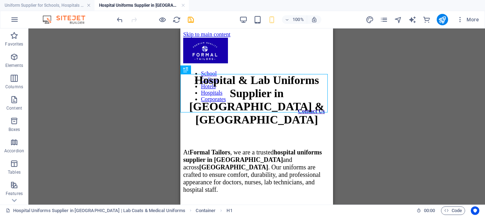
click at [189, 20] on icon "save" at bounding box center [191, 20] width 8 height 8
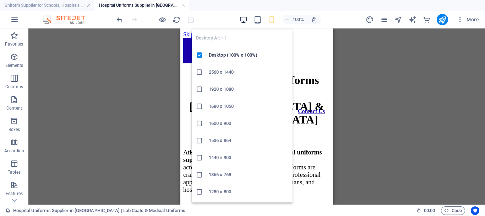
click at [244, 21] on icon "button" at bounding box center [244, 20] width 8 height 8
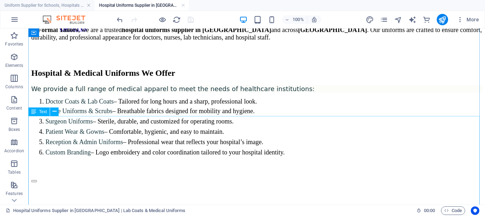
scroll to position [107, 0]
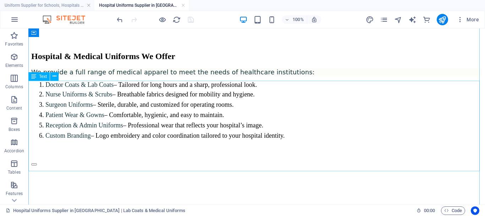
click at [355, 125] on div "We provide a full range of medical apparel to meet the needs of healthcare inst…" at bounding box center [256, 103] width 451 height 71
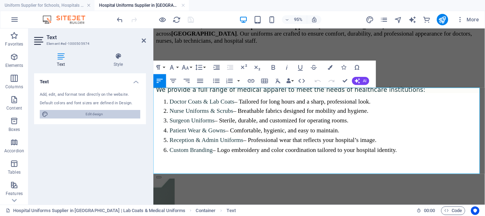
click at [104, 114] on span "Edit design" at bounding box center [94, 114] width 88 height 9
select select "px"
select select "400"
select select "px"
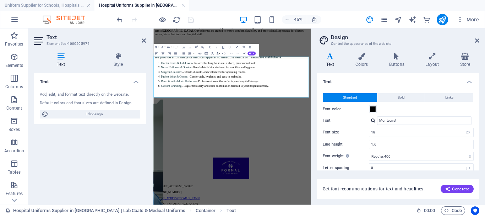
scroll to position [65, 0]
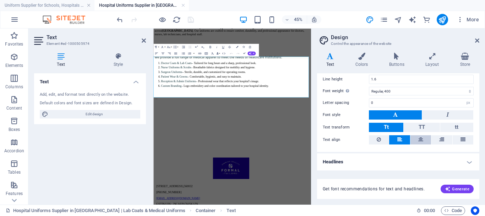
click at [416, 137] on button at bounding box center [421, 139] width 21 height 9
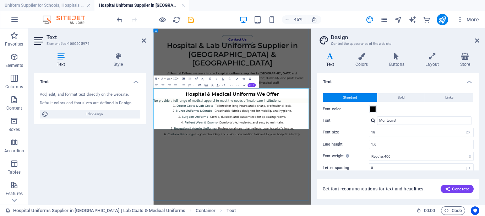
scroll to position [0, 0]
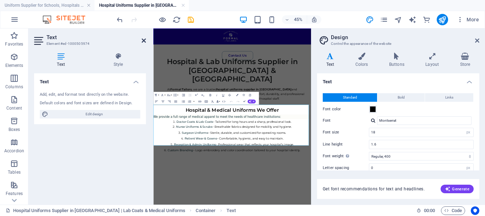
drag, startPoint x: 144, startPoint y: 41, endPoint x: 159, endPoint y: 24, distance: 22.7
click at [144, 41] on icon at bounding box center [144, 41] width 4 height 6
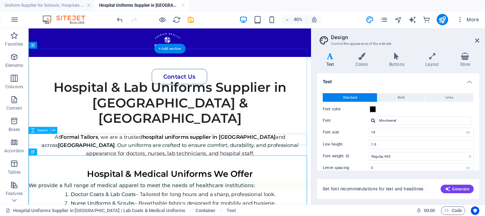
scroll to position [71, 0]
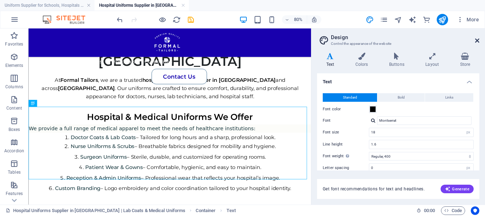
click at [478, 40] on icon at bounding box center [477, 41] width 4 height 6
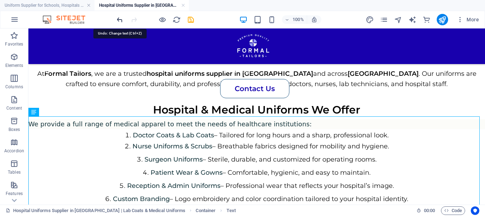
click at [121, 21] on icon "undo" at bounding box center [120, 20] width 8 height 8
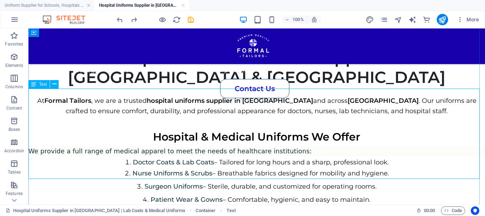
scroll to position [107, 0]
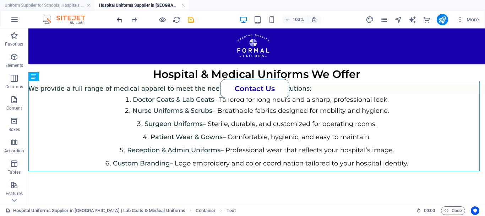
click at [117, 19] on icon "undo" at bounding box center [120, 20] width 8 height 8
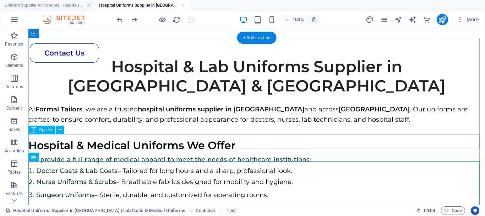
scroll to position [0, 0]
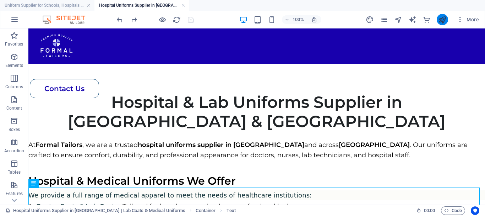
click at [440, 17] on icon "publish" at bounding box center [442, 20] width 8 height 8
